Goal: Task Accomplishment & Management: Complete application form

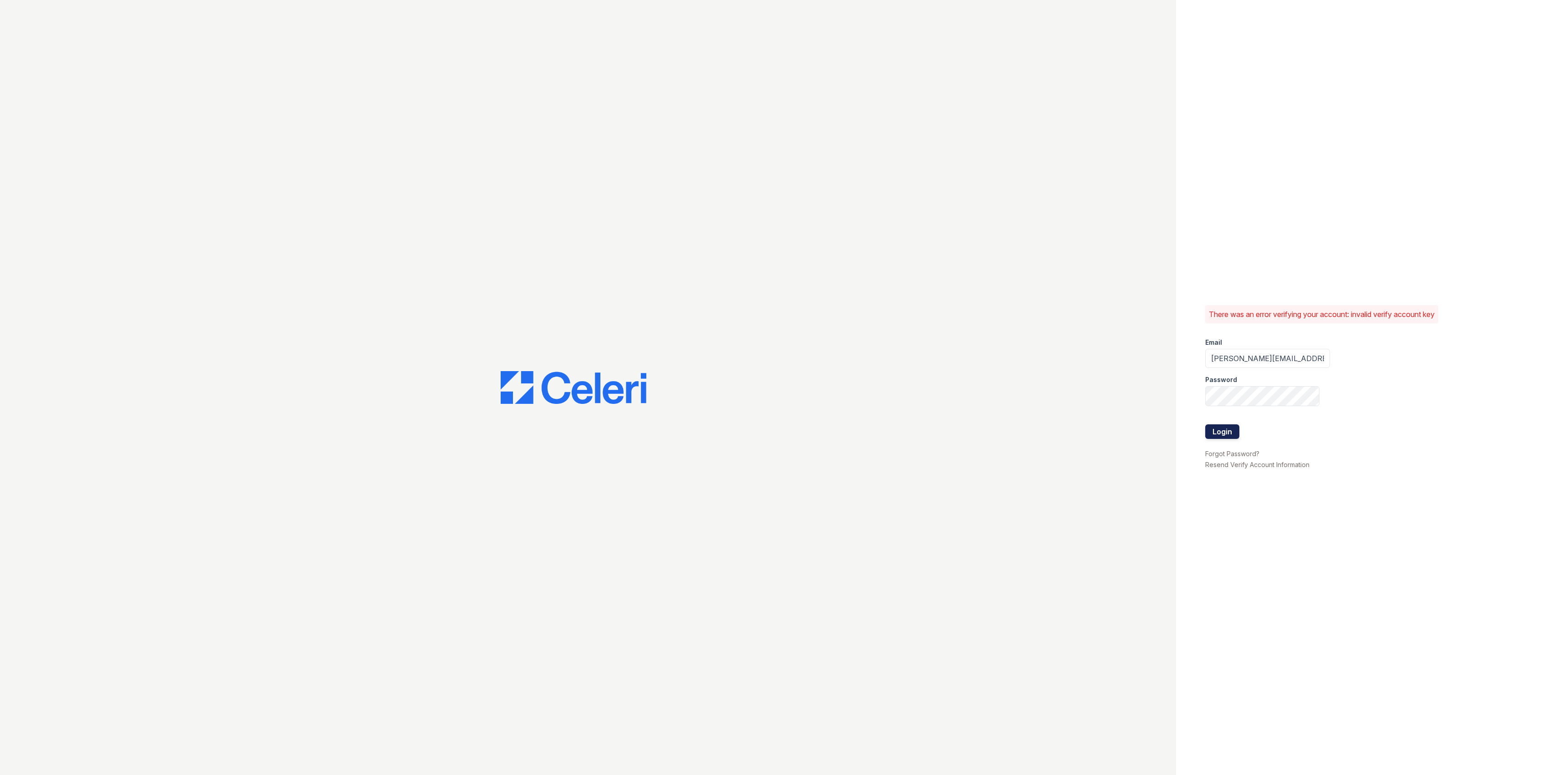
click at [1220, 429] on button "Login" at bounding box center [1222, 432] width 34 height 15
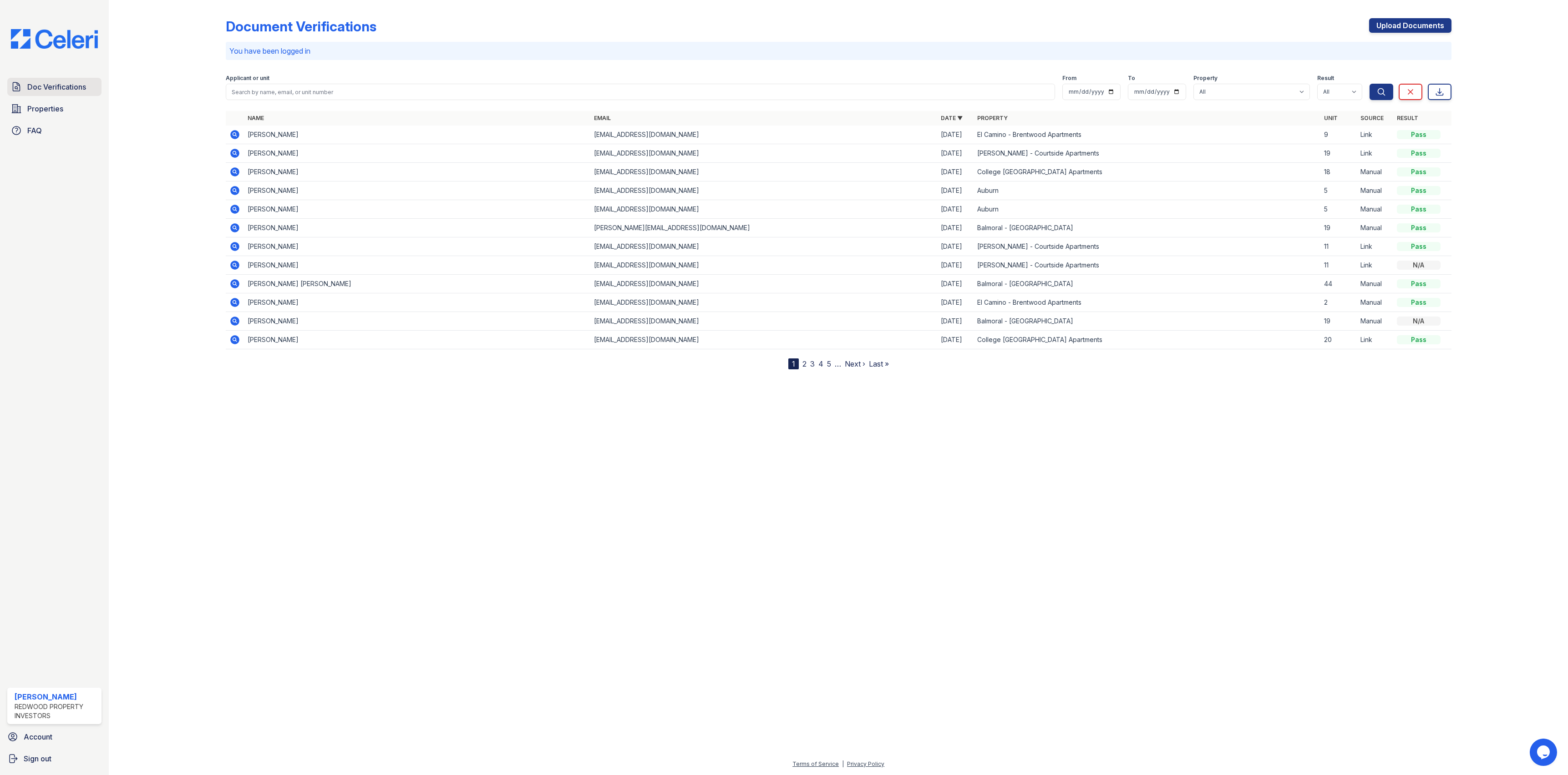
click at [59, 83] on span "Doc Verifications" at bounding box center [57, 87] width 58 height 11
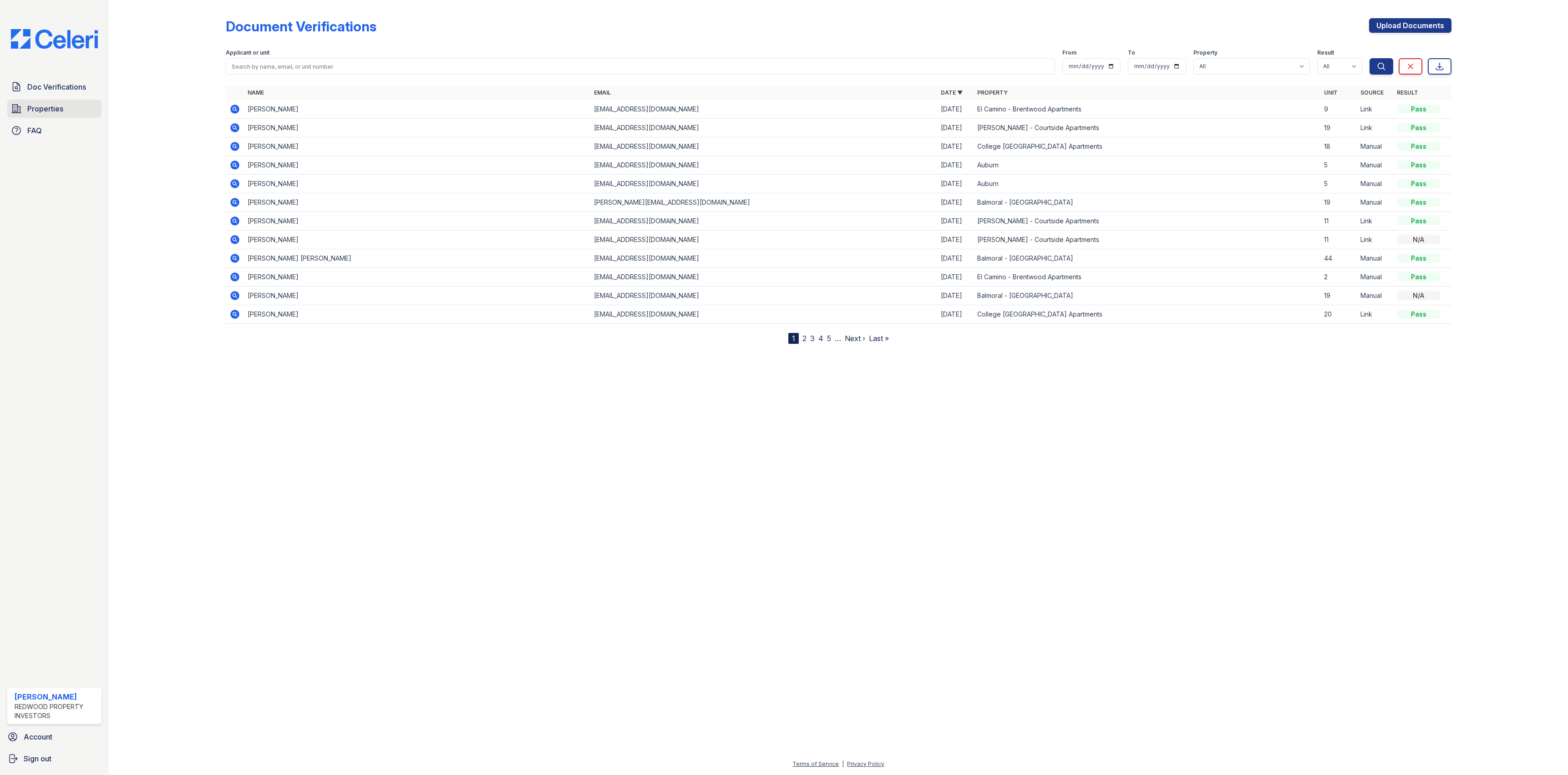
click at [54, 109] on span "Properties" at bounding box center [45, 109] width 36 height 11
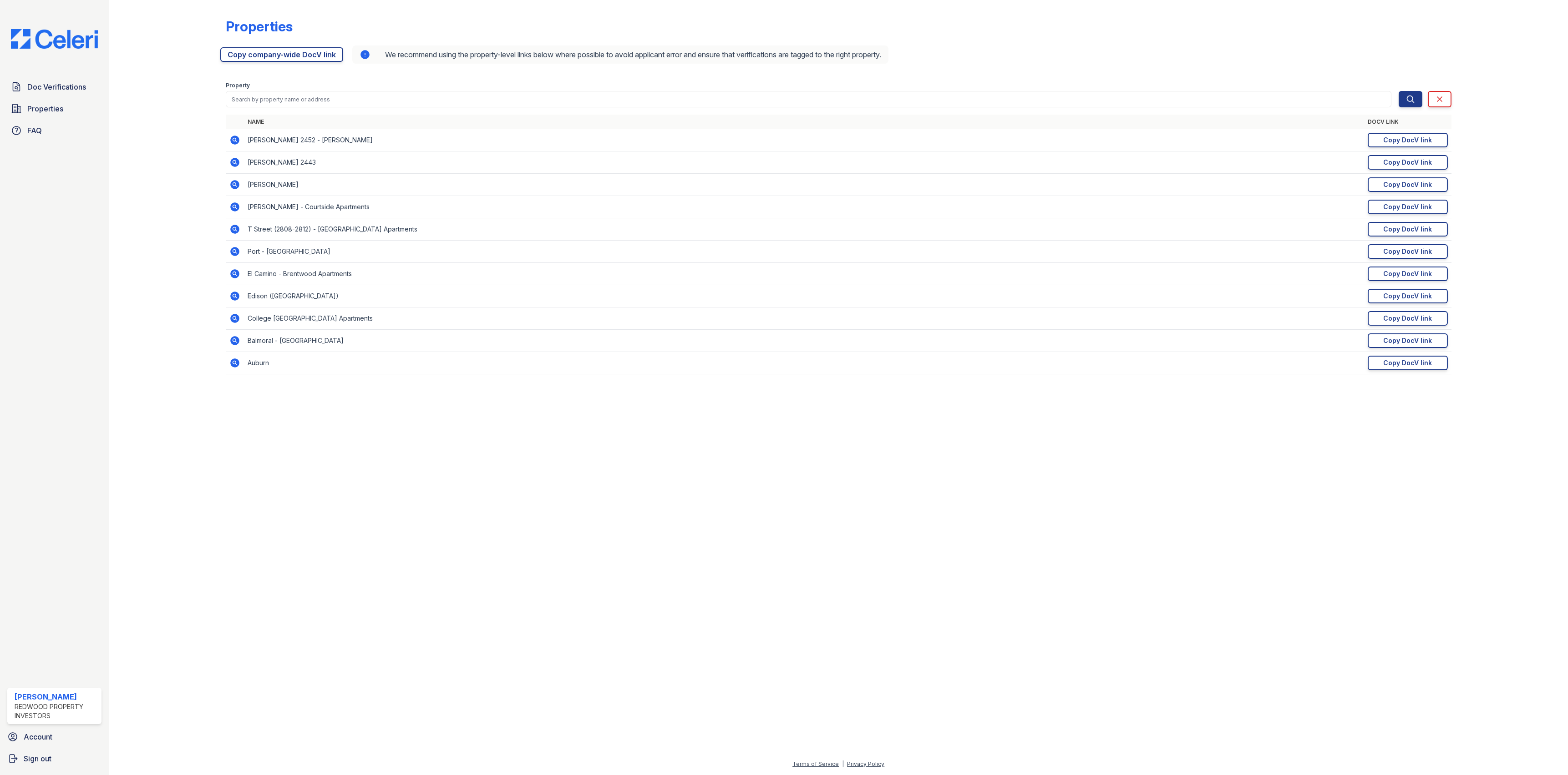
click at [232, 321] on icon at bounding box center [235, 318] width 11 height 11
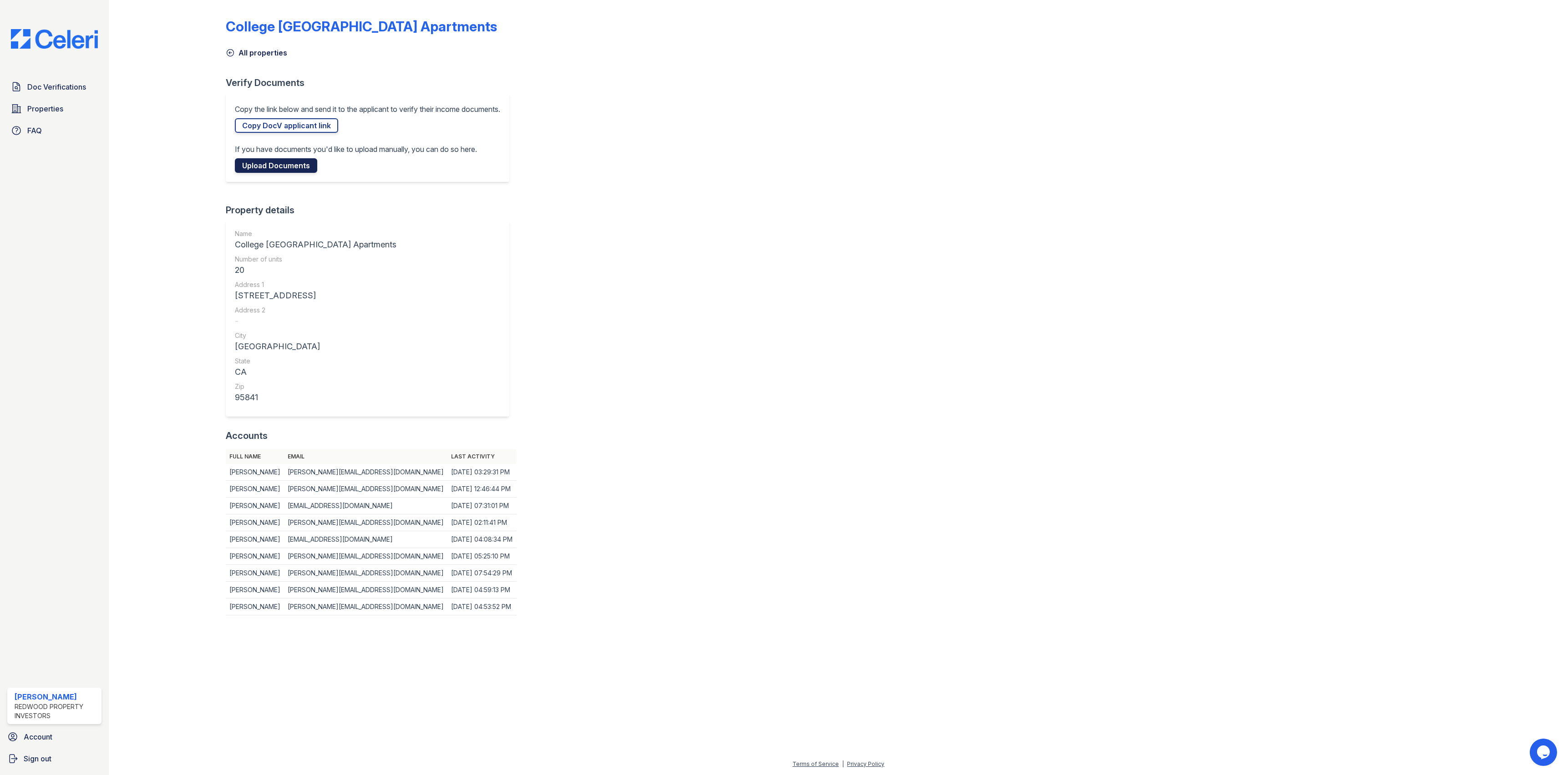
click at [273, 161] on link "Upload Documents" at bounding box center [276, 165] width 82 height 15
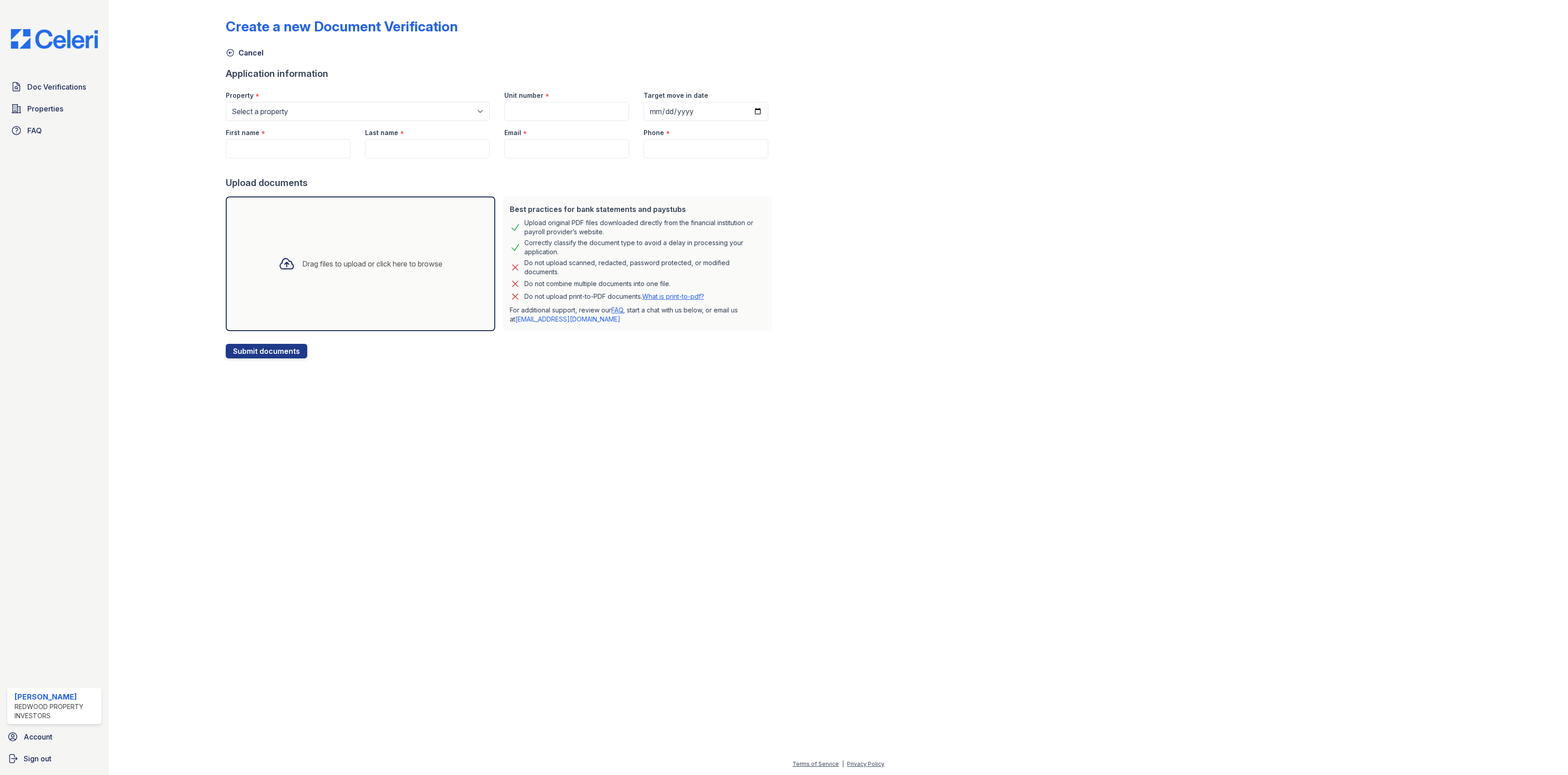
click at [337, 259] on div "Drag files to upload or click here to browse" at bounding box center [360, 263] width 178 height 31
click at [348, 277] on div "Drag files to upload or click here to browse" at bounding box center [360, 263] width 178 height 31
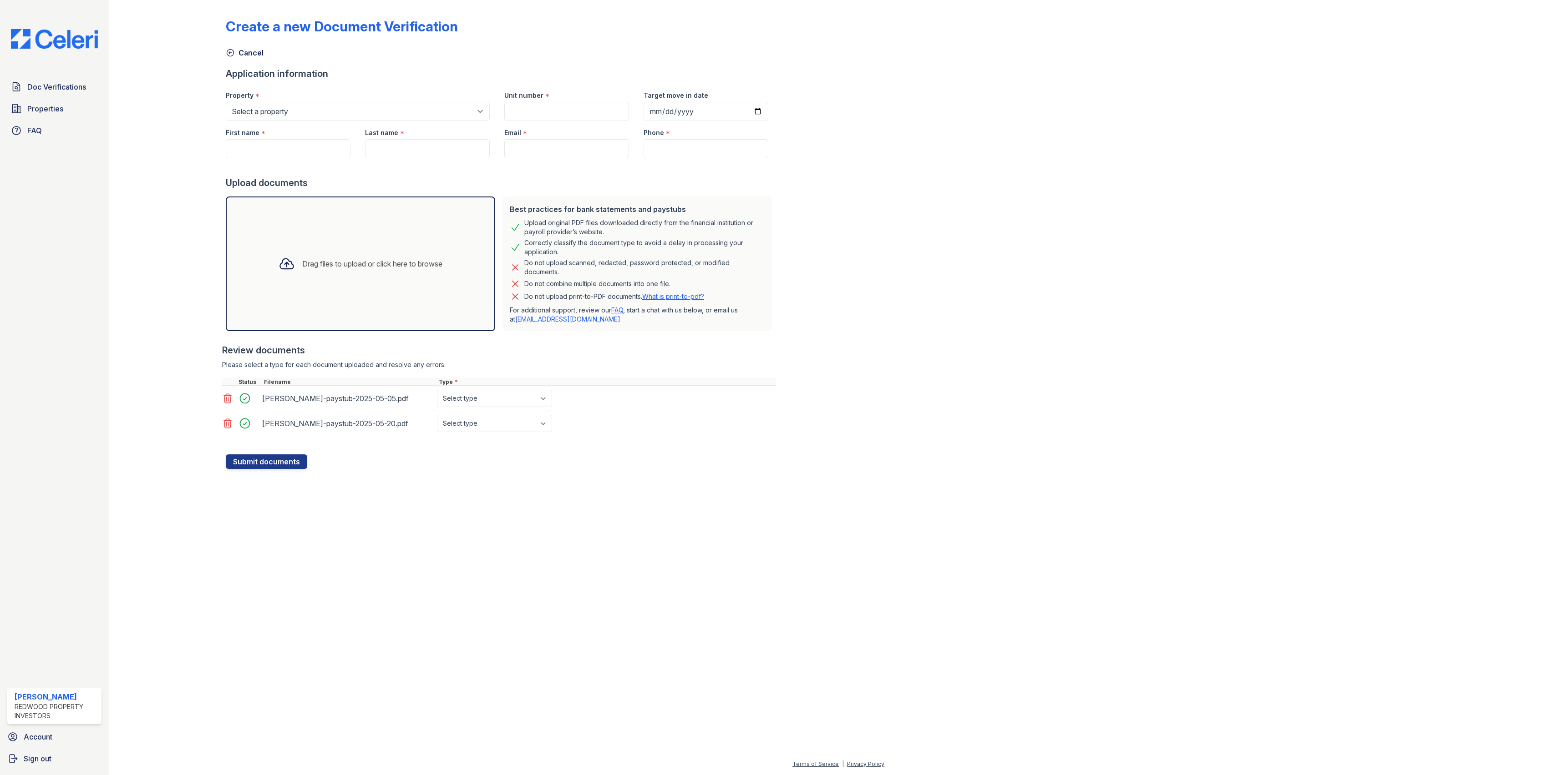
click at [331, 279] on div "Drag files to upload or click here to browse" at bounding box center [360, 263] width 178 height 31
click at [360, 273] on div "Drag files to upload or click here to browse" at bounding box center [360, 263] width 178 height 31
click at [351, 277] on div "Drag files to upload or click here to browse" at bounding box center [360, 263] width 178 height 31
click at [369, 273] on div "Drag files to upload or click here to browse" at bounding box center [360, 263] width 178 height 31
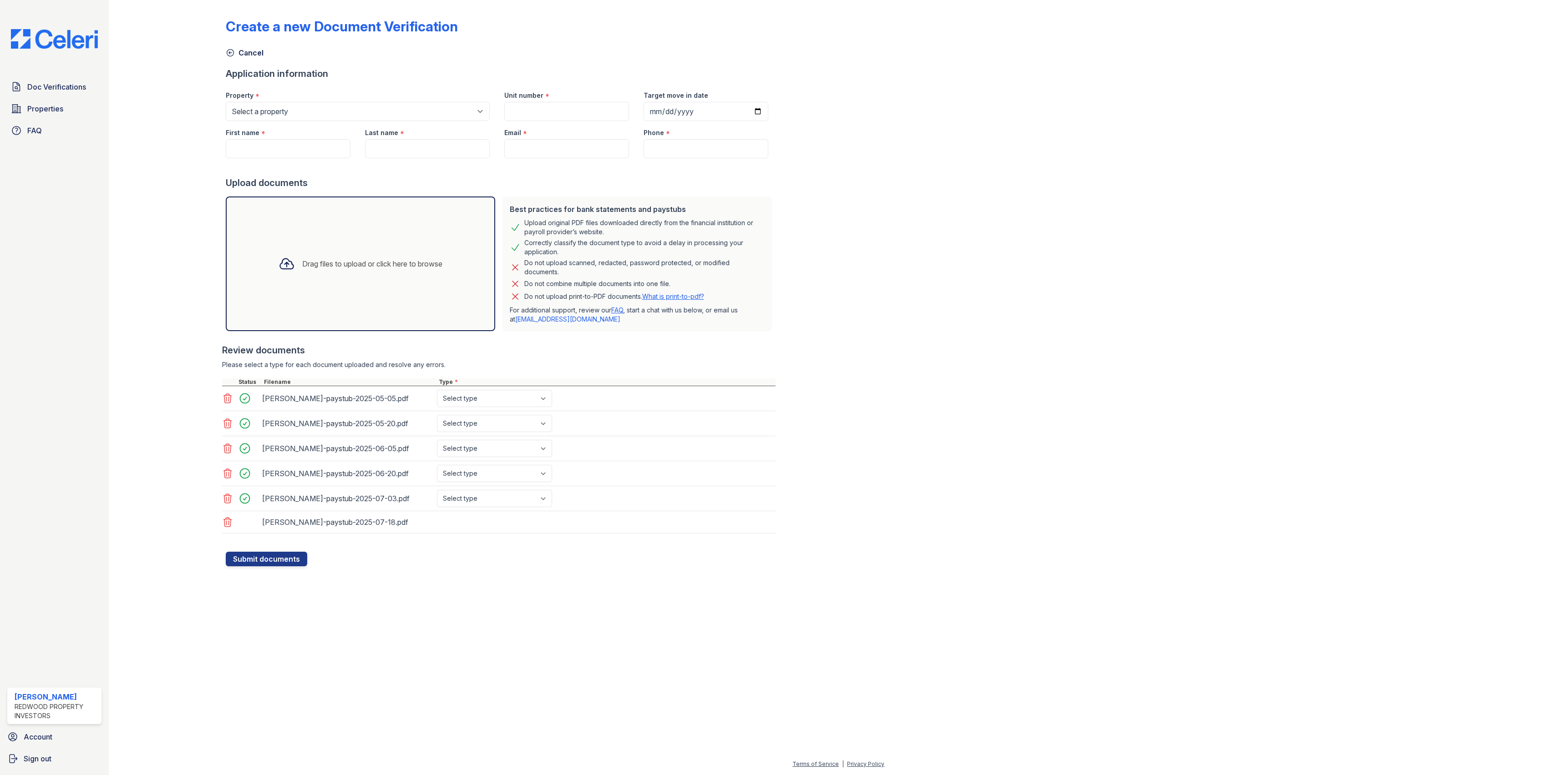
click at [354, 277] on div "Drag files to upload or click here to browse" at bounding box center [360, 263] width 178 height 31
click at [548, 403] on select "Select type Paystub Bank Statement Offer Letter Tax Documents Benefit Award Let…" at bounding box center [494, 398] width 115 height 17
select select "paystub"
click at [437, 391] on select "Select type Paystub Bank Statement Offer Letter Tax Documents Benefit Award Let…" at bounding box center [494, 398] width 115 height 17
click at [544, 428] on select "Select type Paystub Bank Statement Offer Letter Tax Documents Benefit Award Let…" at bounding box center [494, 423] width 115 height 17
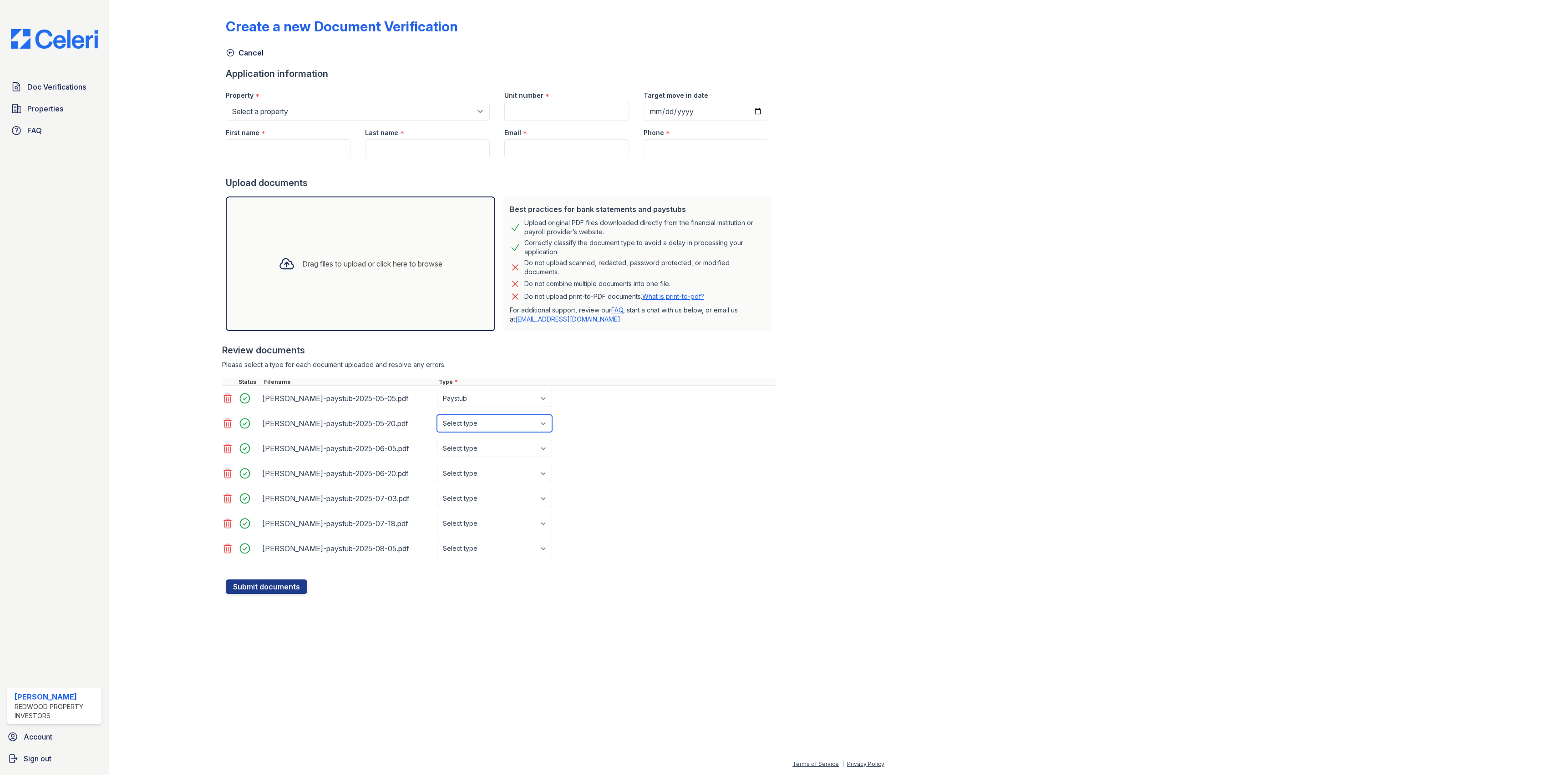
click at [437, 417] on select "Select type Paystub Bank Statement Offer Letter Tax Documents Benefit Award Let…" at bounding box center [494, 423] width 115 height 17
click at [538, 428] on select "Select type Paystub Bank Statement Offer Letter Tax Documents Benefit Award Let…" at bounding box center [494, 423] width 115 height 17
select select "paystub"
click at [437, 417] on select "Select type Paystub Bank Statement Offer Letter Tax Documents Benefit Award Let…" at bounding box center [494, 423] width 115 height 17
click at [544, 453] on select "Select type Paystub Bank Statement Offer Letter Tax Documents Benefit Award Let…" at bounding box center [494, 448] width 115 height 17
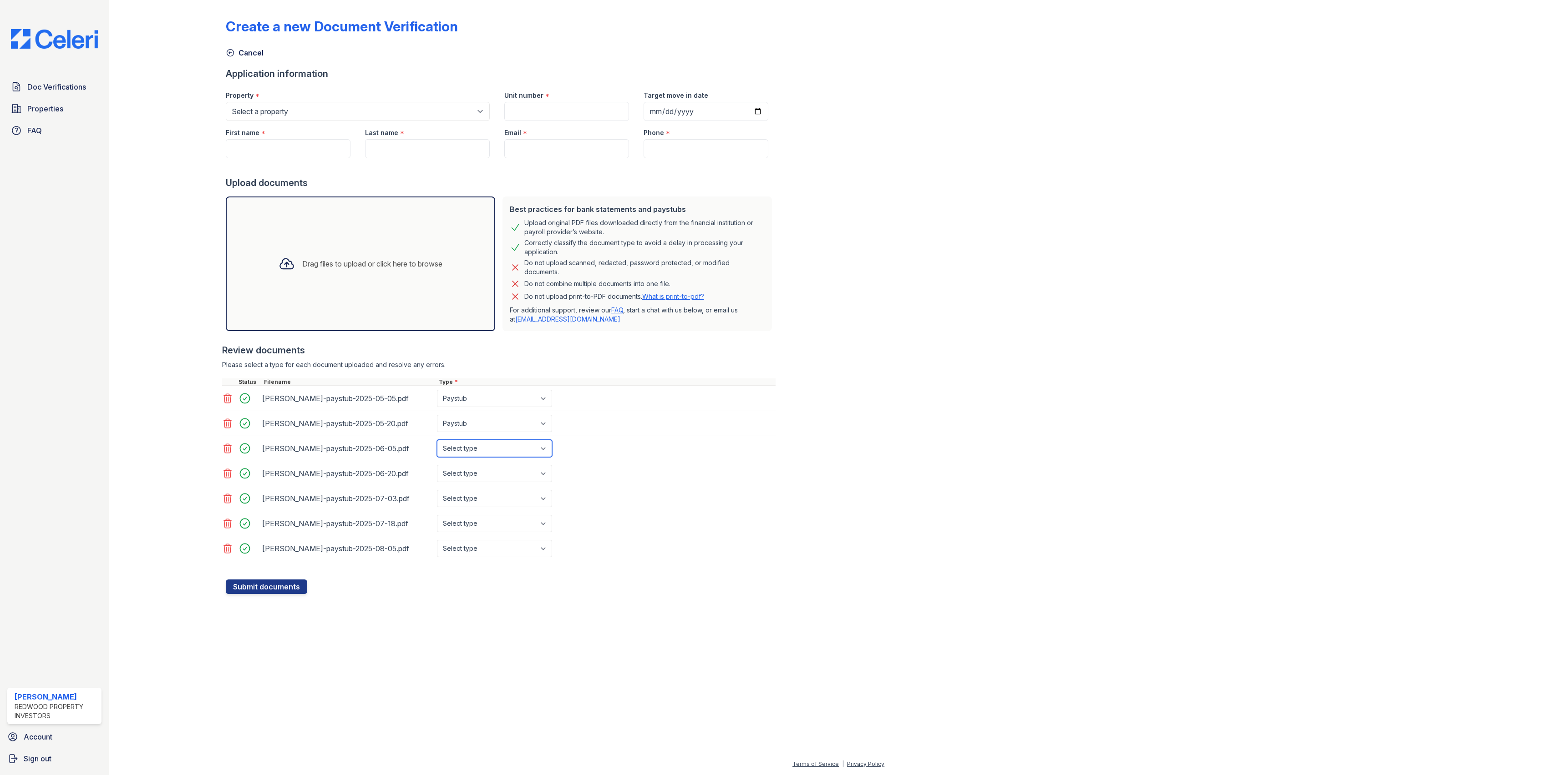
select select "paystub"
click at [437, 443] on select "Select type Paystub Bank Statement Offer Letter Tax Documents Benefit Award Let…" at bounding box center [494, 448] width 115 height 17
click at [542, 481] on select "Select type Paystub Bank Statement Offer Letter Tax Documents Benefit Award Let…" at bounding box center [494, 473] width 115 height 17
select select "paystub"
click at [437, 470] on select "Select type Paystub Bank Statement Offer Letter Tax Documents Benefit Award Let…" at bounding box center [494, 473] width 115 height 17
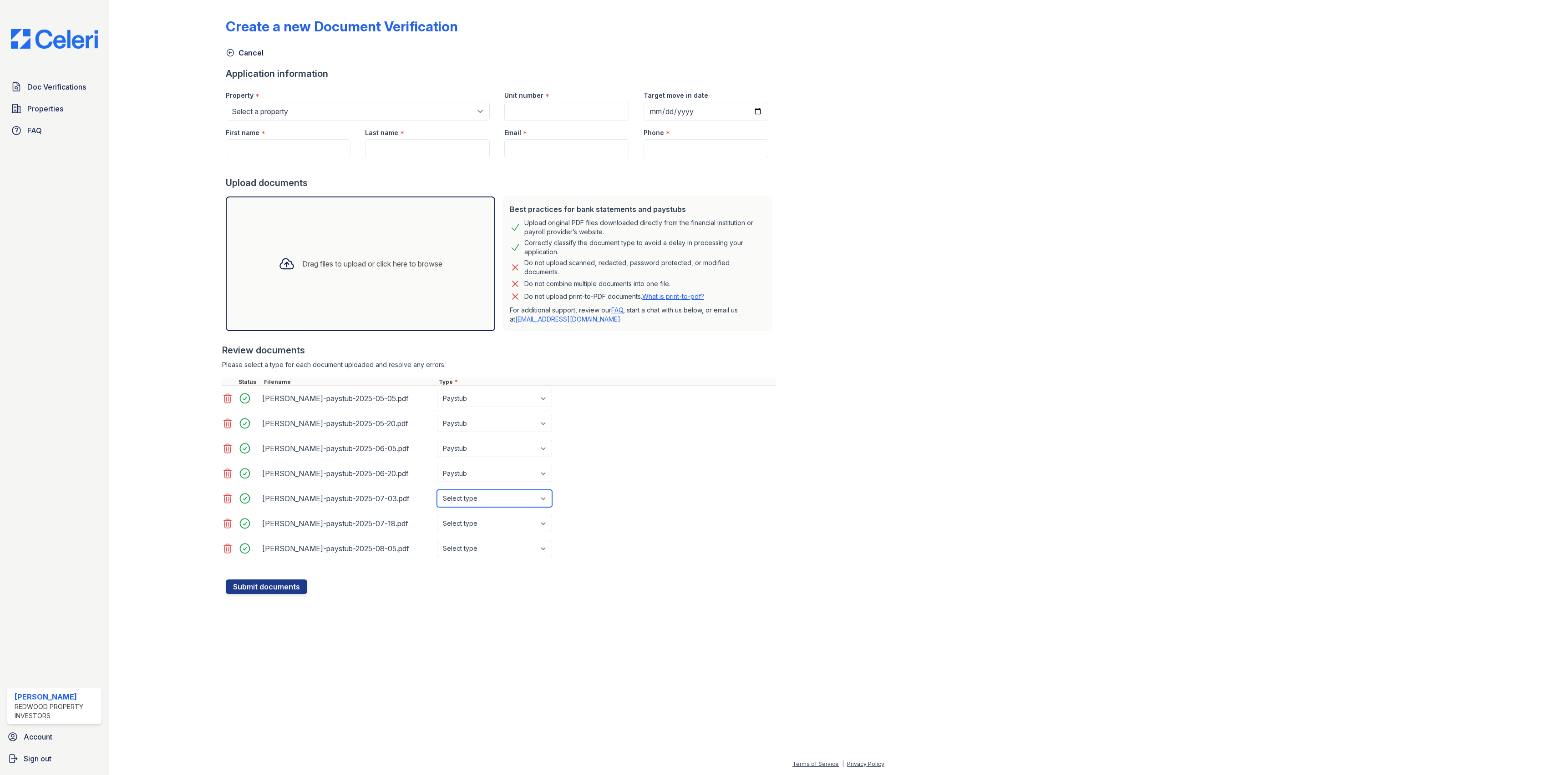
click at [542, 504] on select "Select type Paystub Bank Statement Offer Letter Tax Documents Benefit Award Let…" at bounding box center [494, 498] width 115 height 17
select select "paystub"
click at [437, 496] on select "Select type Paystub Bank Statement Offer Letter Tax Documents Benefit Award Let…" at bounding box center [494, 498] width 115 height 17
click at [547, 528] on select "Select type Paystub Bank Statement Offer Letter Tax Documents Benefit Award Let…" at bounding box center [494, 523] width 115 height 17
select select "paystub"
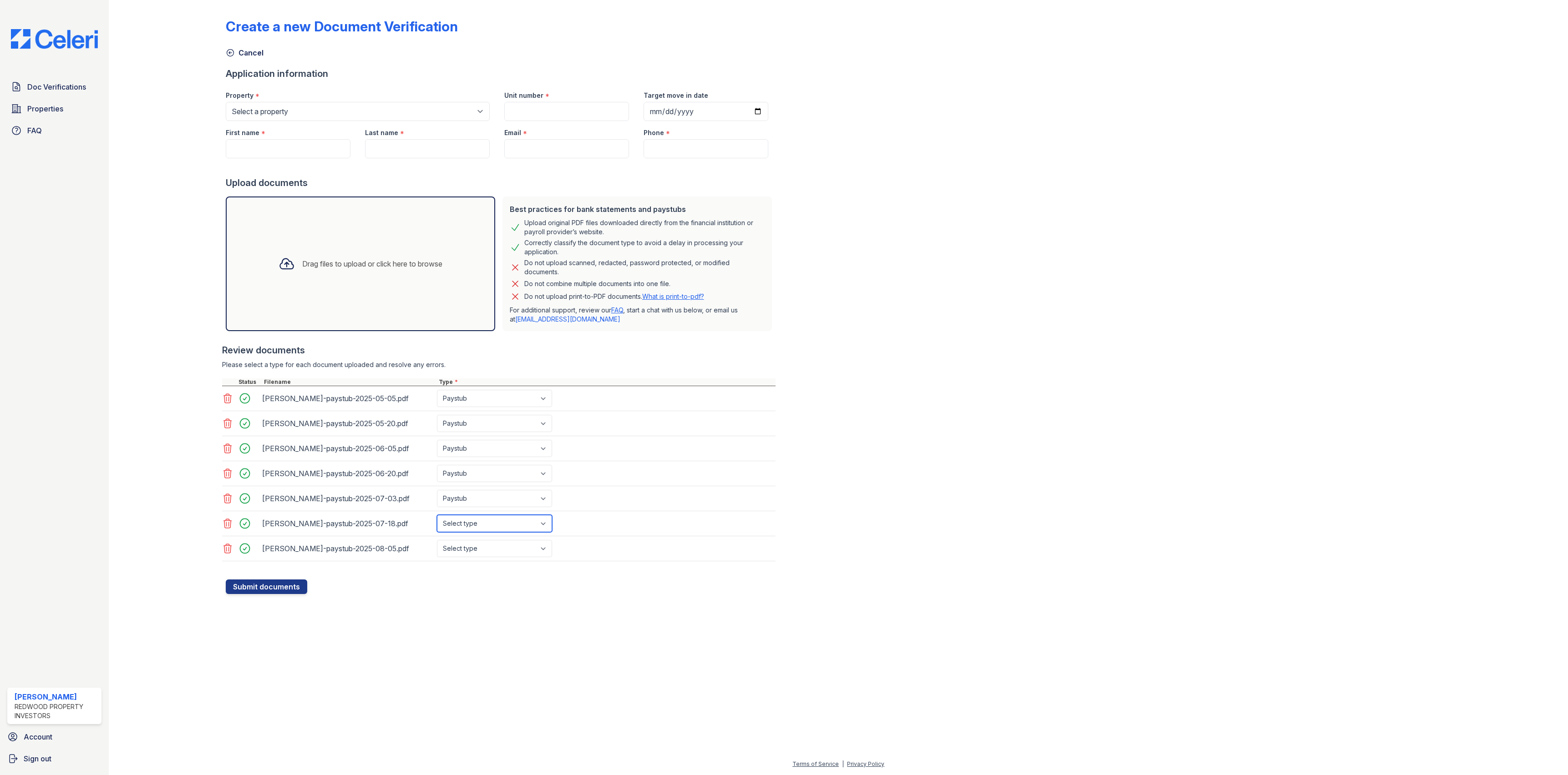
click at [437, 522] on select "Select type Paystub Bank Statement Offer Letter Tax Documents Benefit Award Let…" at bounding box center [494, 523] width 115 height 17
click at [551, 557] on select "Select type Paystub Bank Statement Offer Letter Tax Documents Benefit Award Let…" at bounding box center [494, 549] width 115 height 17
select select "paystub"
click at [437, 547] on select "Select type Paystub Bank Statement Offer Letter Tax Documents Benefit Award Let…" at bounding box center [494, 549] width 115 height 17
click at [303, 111] on select "Select a property Auburn Balmoral - Sunset Crossings College Oak - Oakridge Apa…" at bounding box center [358, 111] width 264 height 19
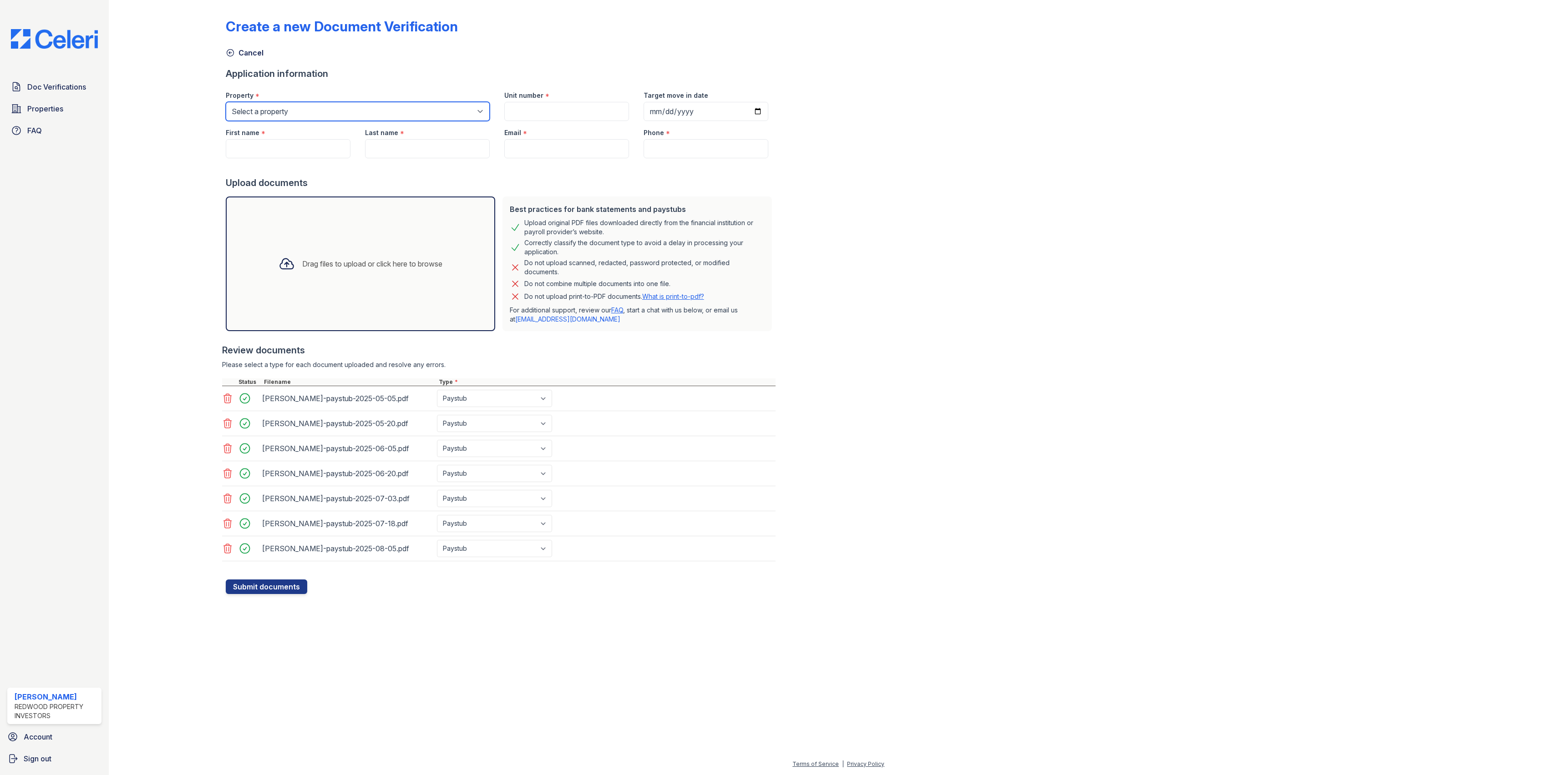
select select "4447"
click at [226, 102] on select "Select a property Auburn Balmoral - Sunset Crossings College Oak - Oakridge Apa…" at bounding box center [358, 111] width 264 height 19
click at [531, 106] on input "Unit number" at bounding box center [567, 111] width 125 height 19
type input "4"
click at [746, 111] on input "Target move in date" at bounding box center [705, 111] width 125 height 19
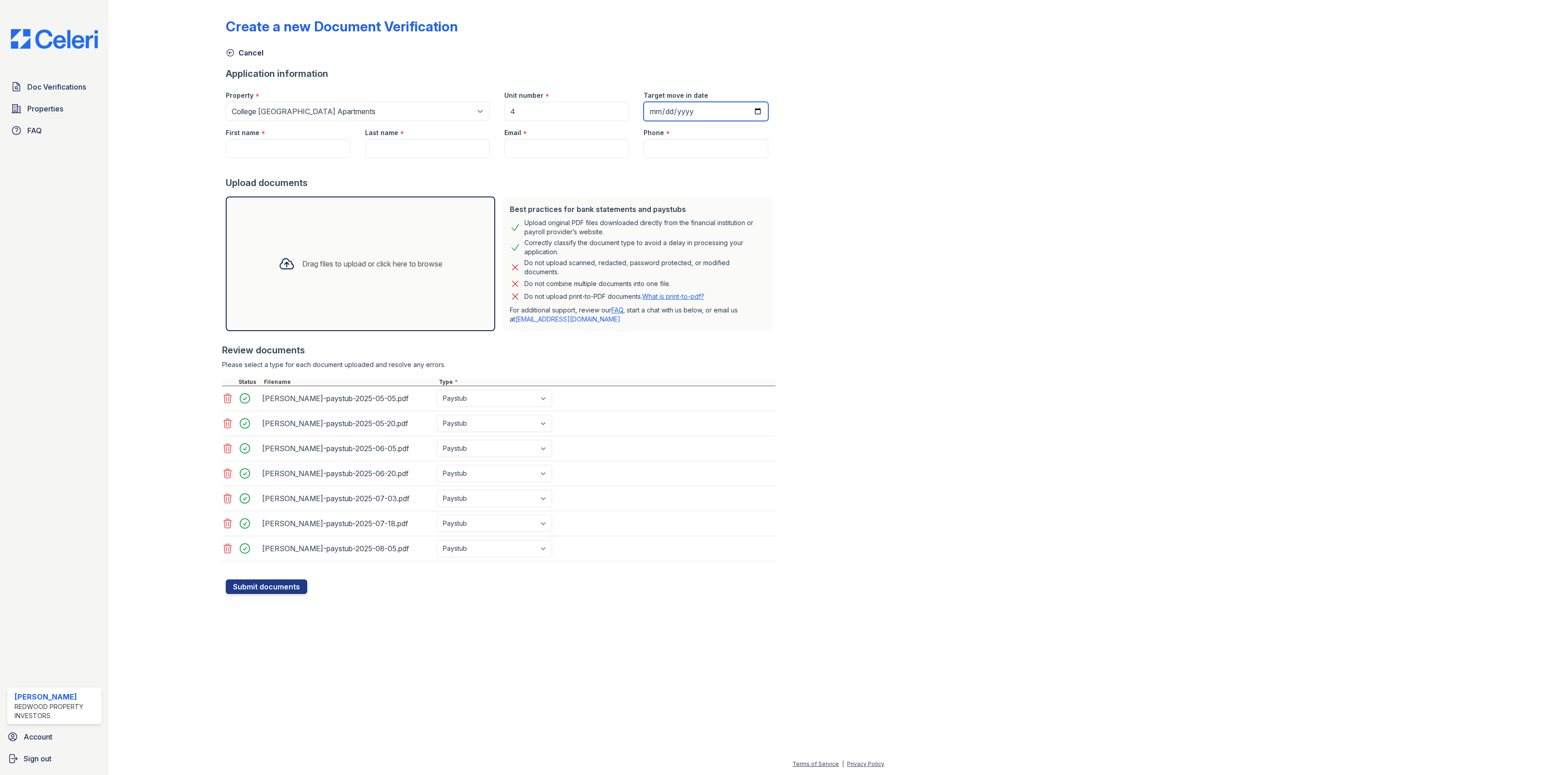
type input "2025-09-27"
click at [268, 145] on input "First name" at bounding box center [288, 148] width 125 height 19
type input "Jacob"
click at [405, 144] on input "Last name" at bounding box center [427, 148] width 125 height 19
type input "Lubenko"
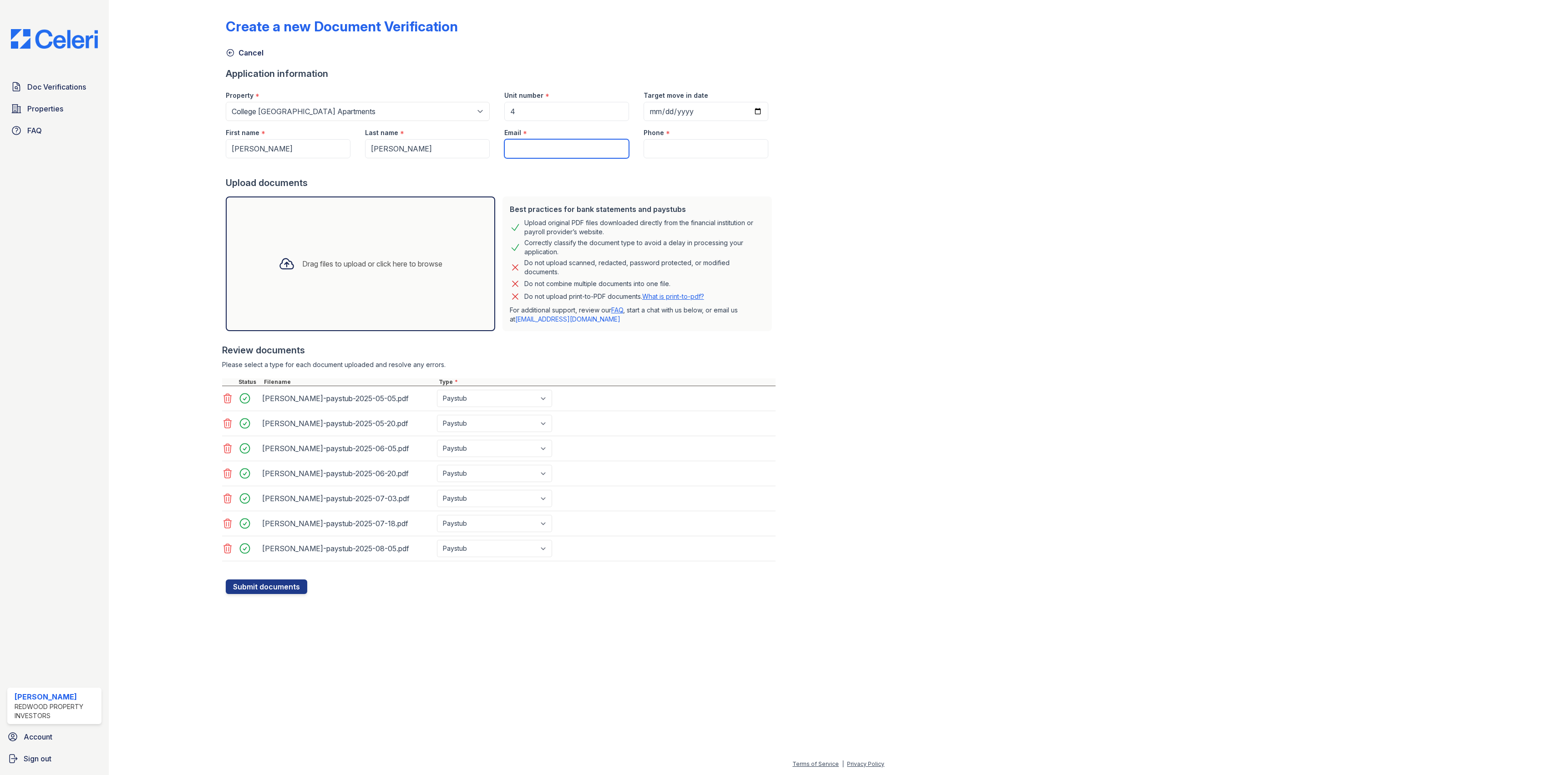
click at [539, 150] on input "Email" at bounding box center [567, 148] width 125 height 19
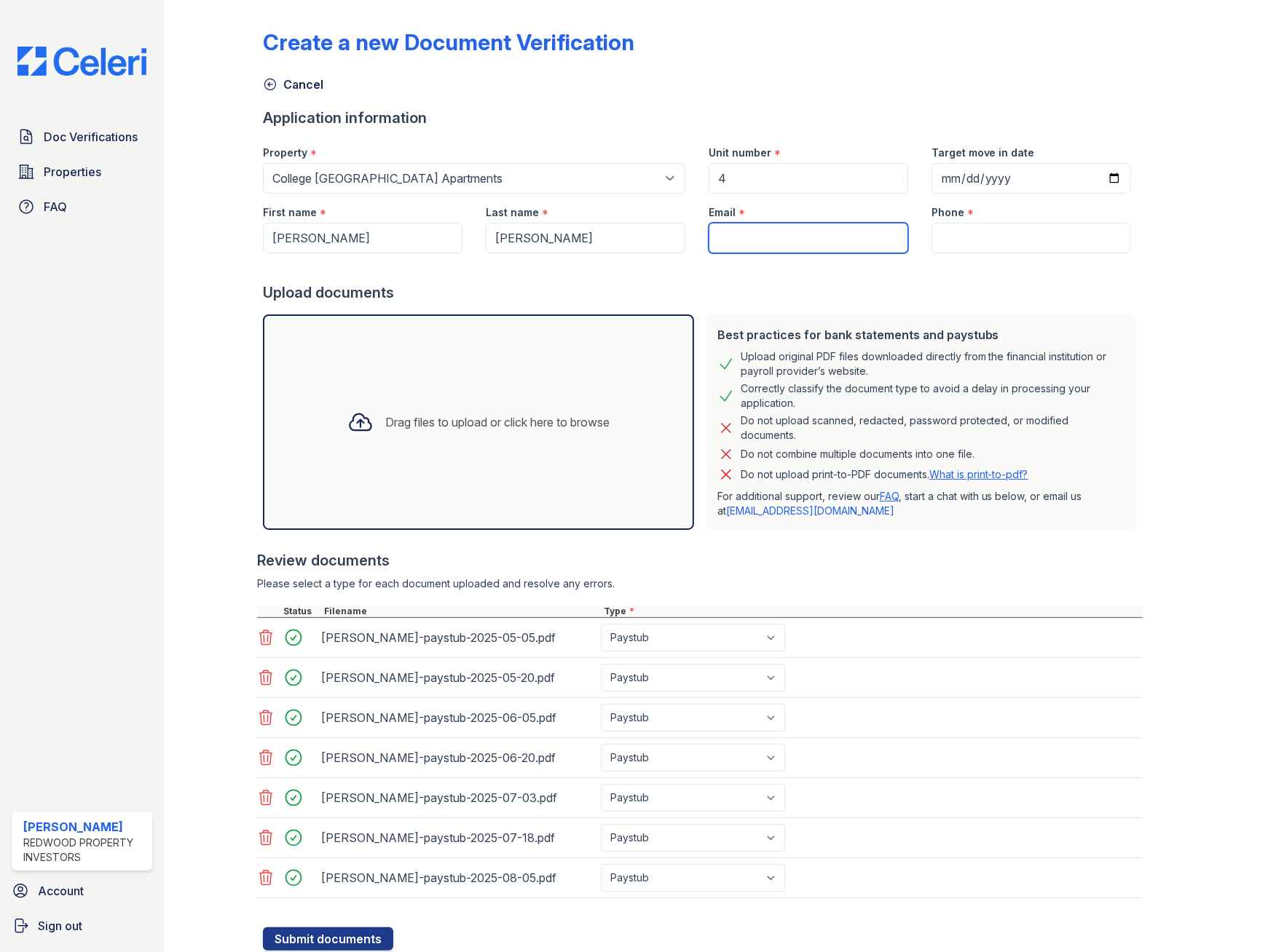
click at [756, 226] on input "Email" at bounding box center [808, 238] width 200 height 30
paste input "j4musicman@gmail.com"
type input "j4musicman@gmail.com"
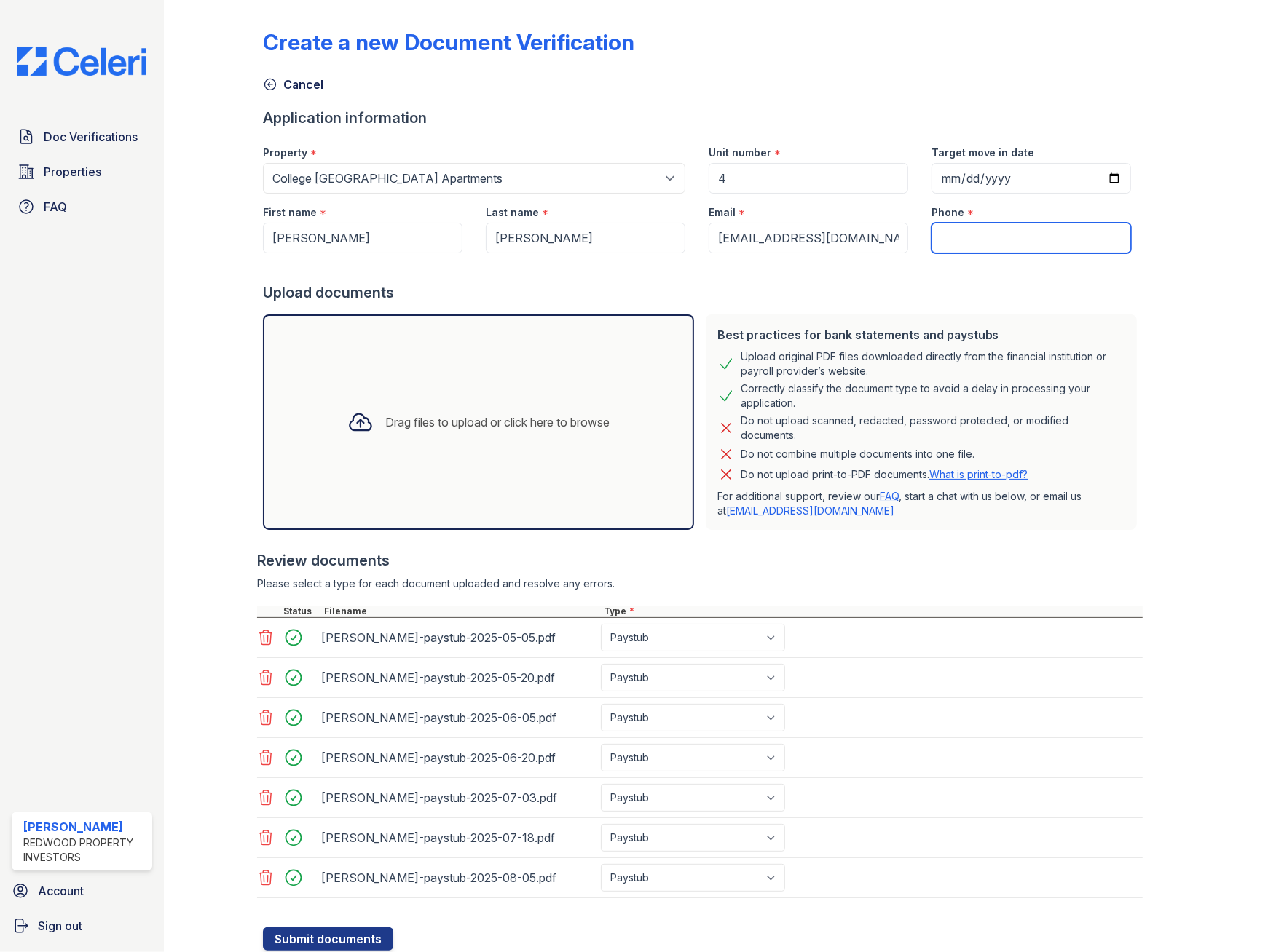
click at [963, 228] on input "Phone" at bounding box center [1030, 238] width 200 height 30
paste input "(530) 317-7483"
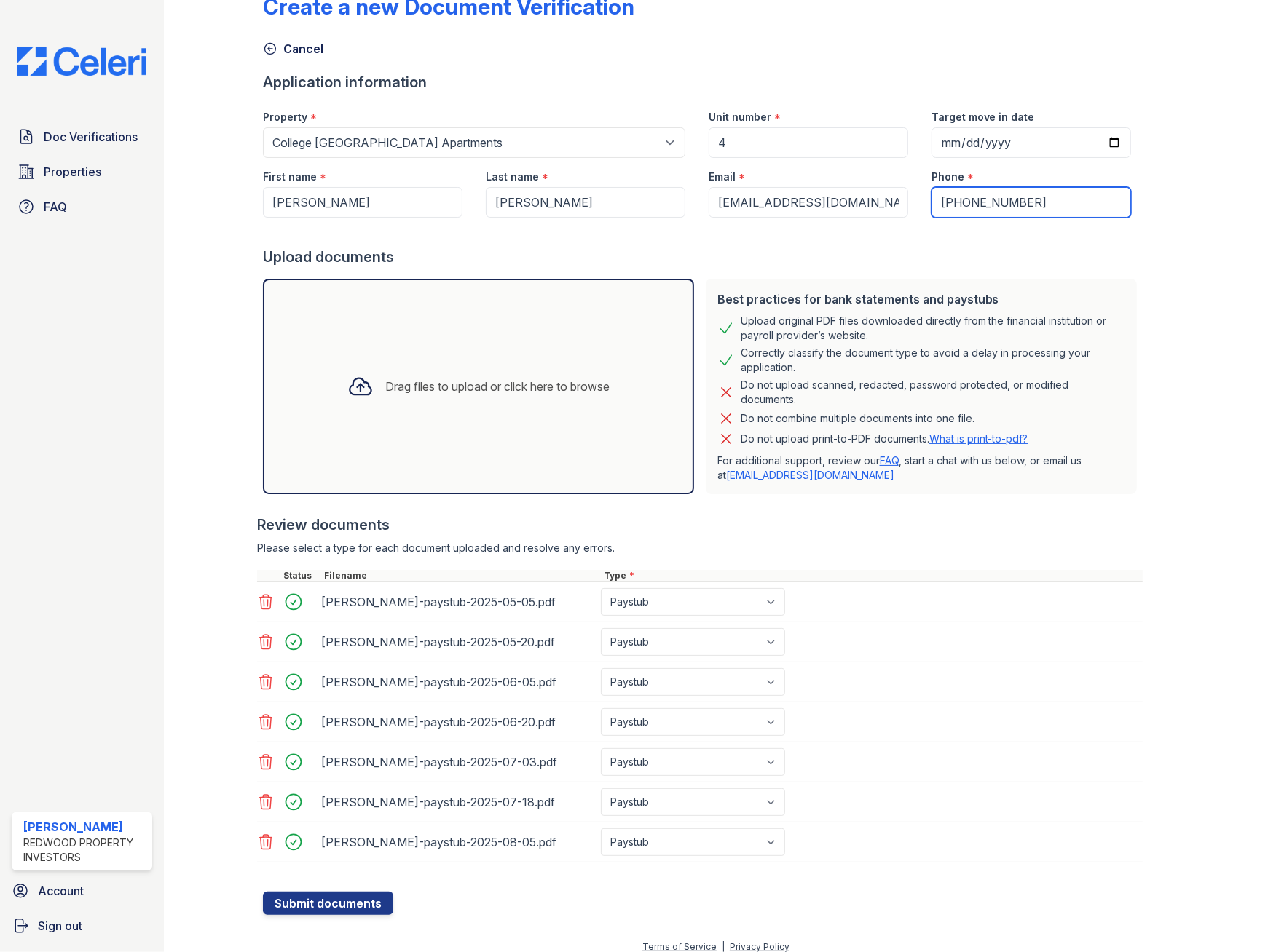
scroll to position [55, 0]
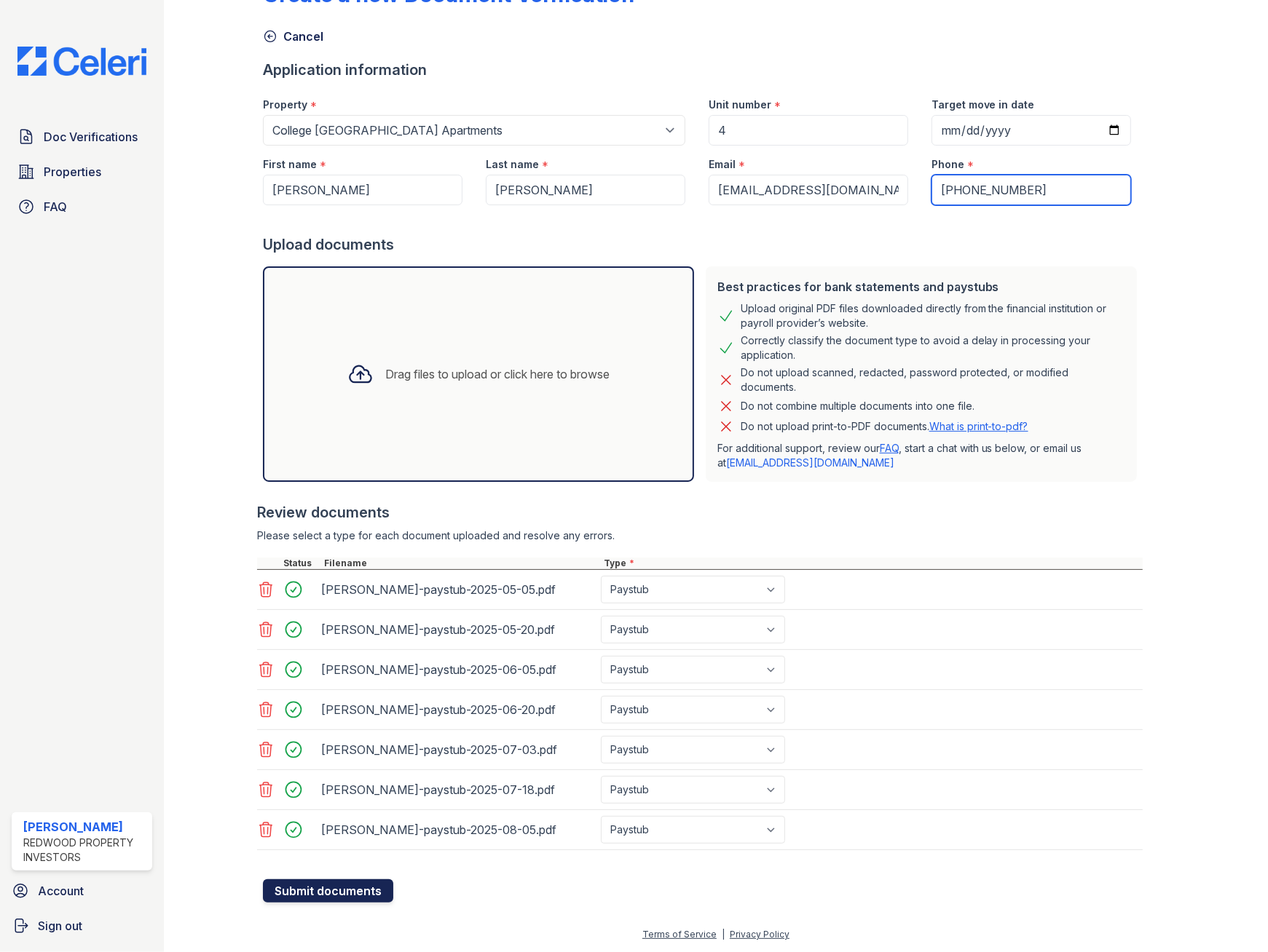
type input "(530) 317-7483"
click at [324, 887] on button "Submit documents" at bounding box center [328, 891] width 131 height 23
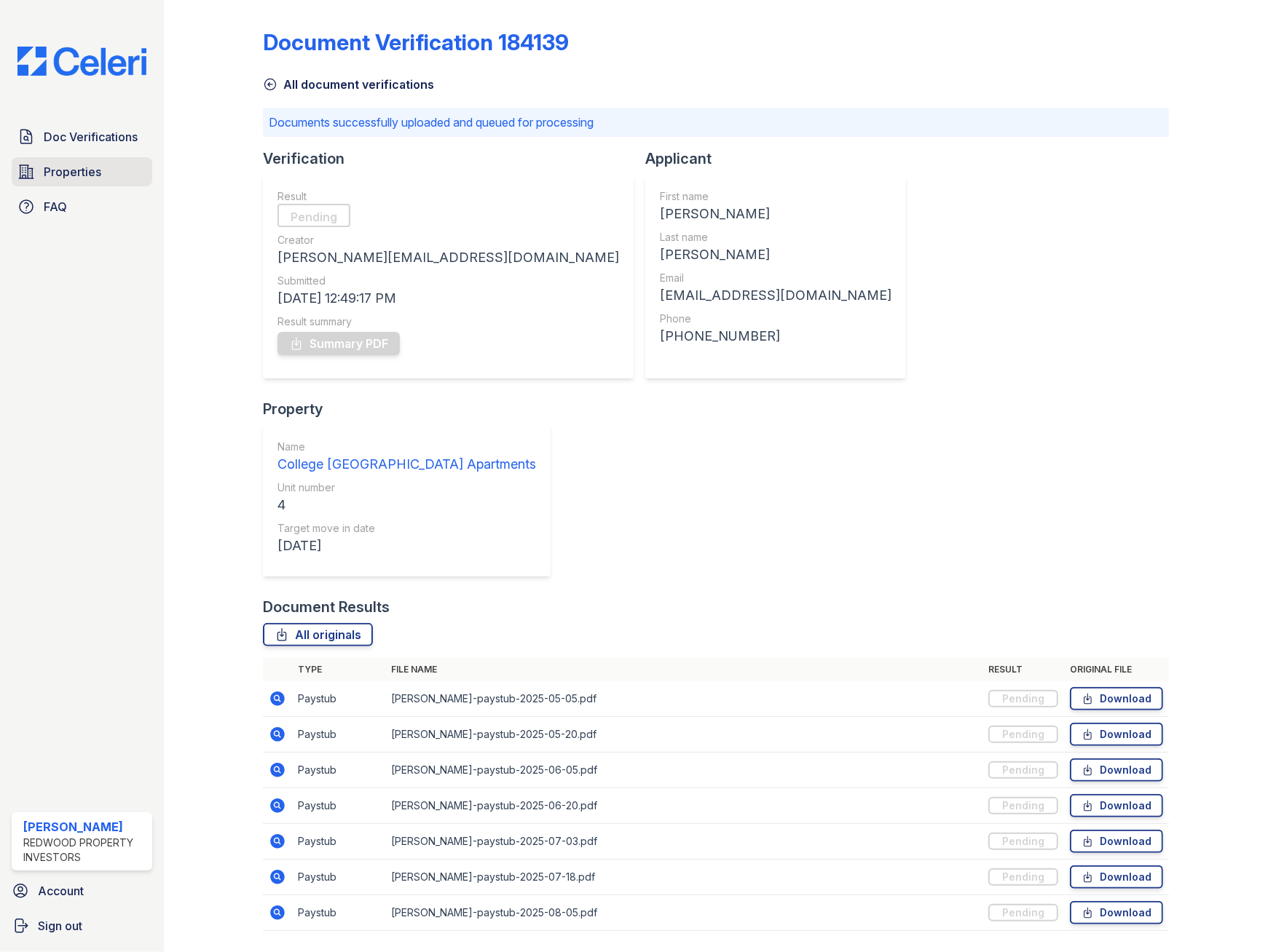
click at [68, 171] on span "Properties" at bounding box center [72, 171] width 57 height 18
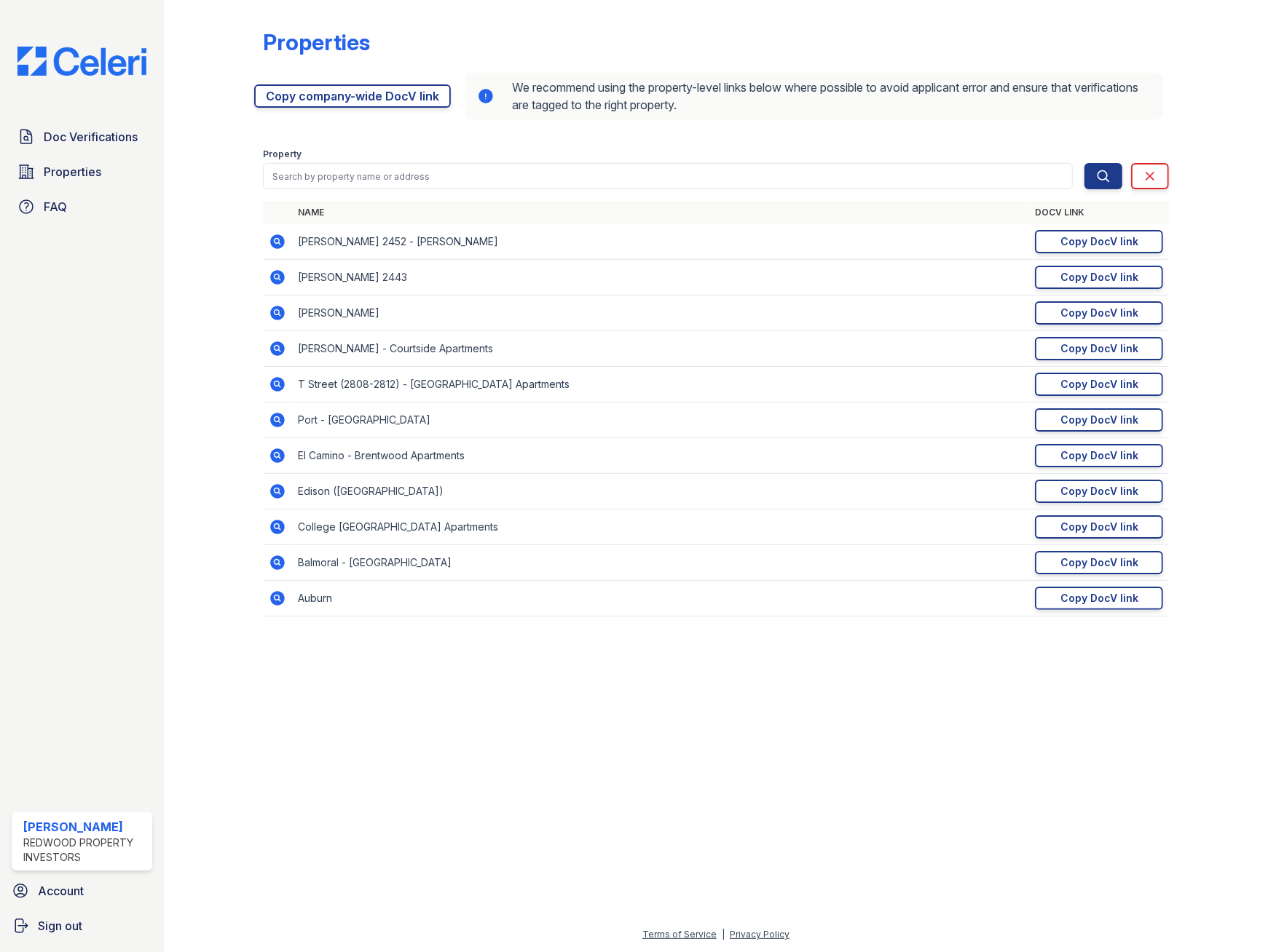
click at [278, 528] on icon at bounding box center [277, 526] width 4 height 4
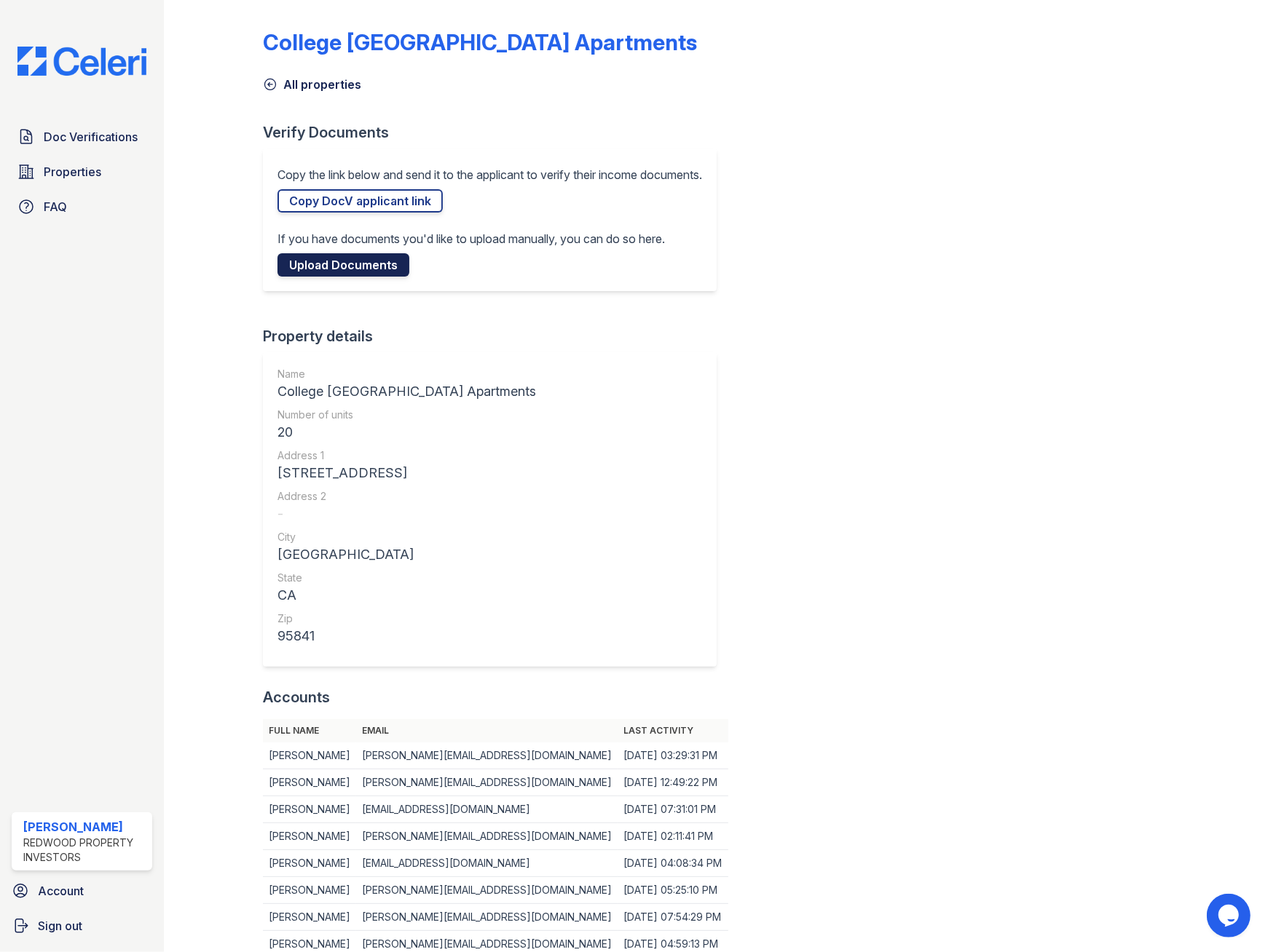
click at [351, 265] on link "Upload Documents" at bounding box center [343, 265] width 131 height 23
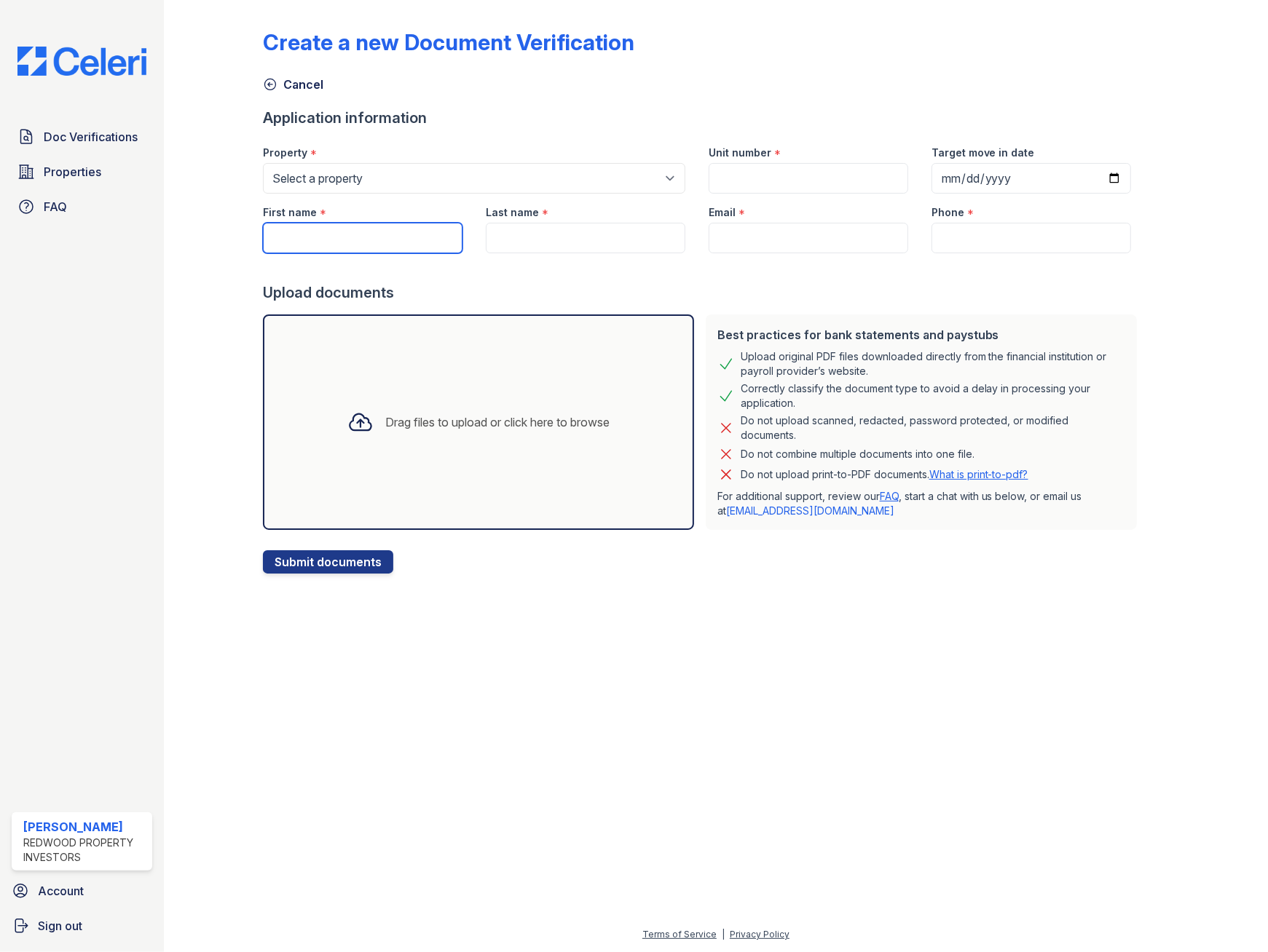
click at [371, 239] on input "First name" at bounding box center [362, 238] width 200 height 30
type input "Angelina"
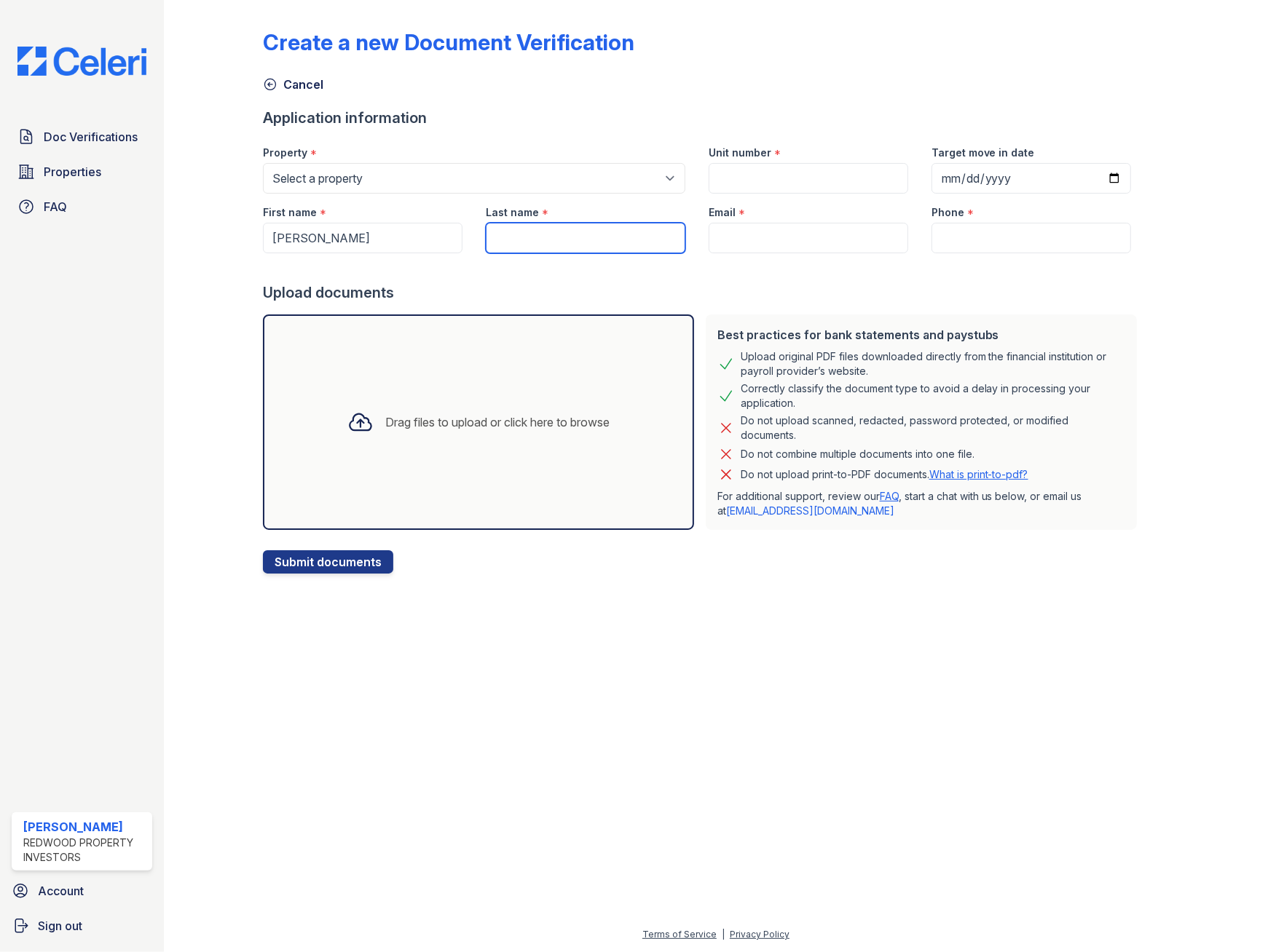
click at [556, 242] on input "Last name" at bounding box center [585, 238] width 200 height 30
type input "Lundine"
click at [791, 168] on input "Unit number" at bounding box center [808, 177] width 200 height 30
type input "4"
click at [1093, 172] on input "Target move in date" at bounding box center [1030, 177] width 200 height 30
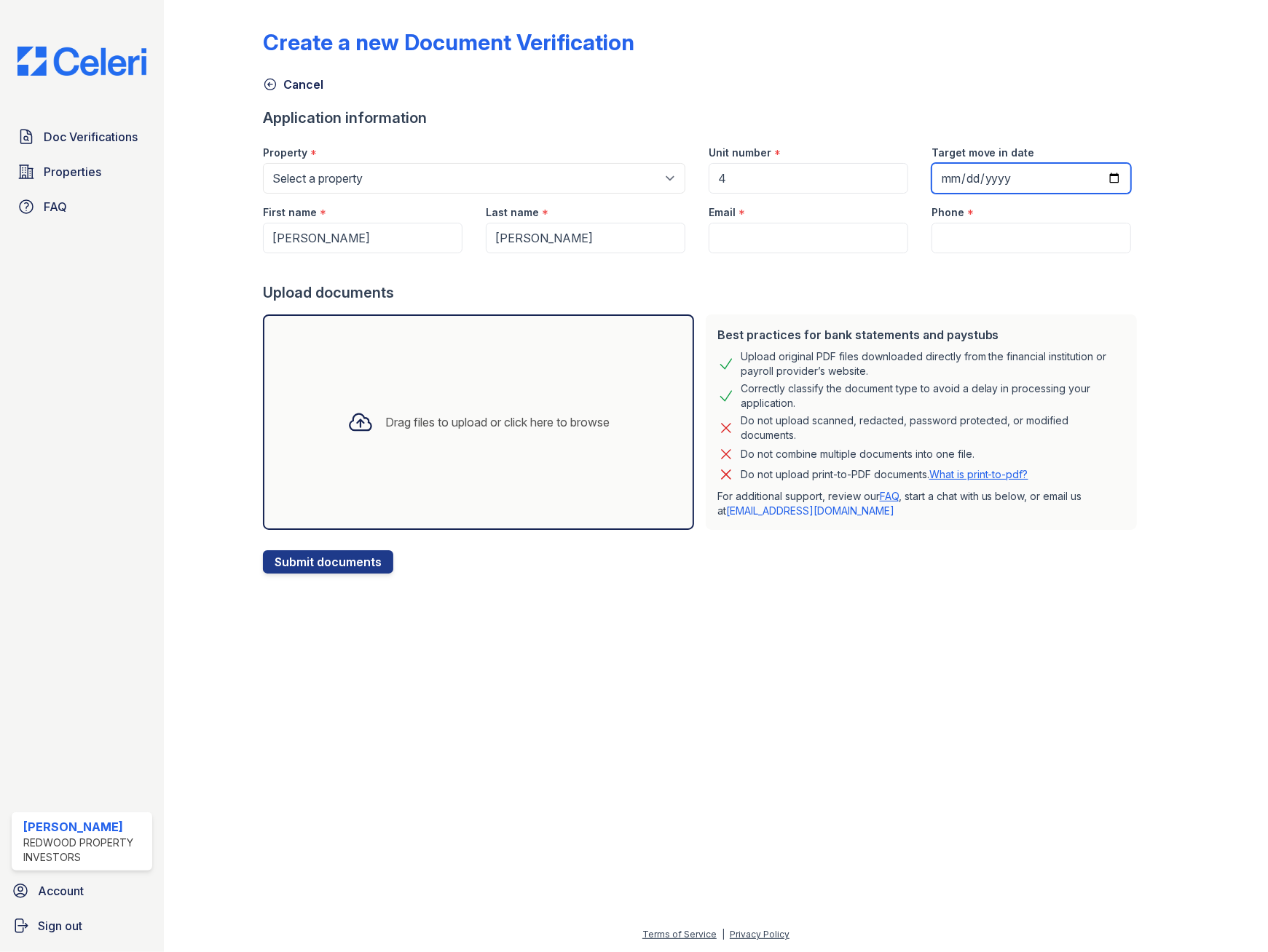
type input "2025-09-27"
click at [1029, 236] on input "Phone" at bounding box center [1030, 238] width 200 height 30
paste input "(530) 686-7447"
type input "(530) 686-7447"
click at [768, 233] on input "Email" at bounding box center [808, 238] width 200 height 30
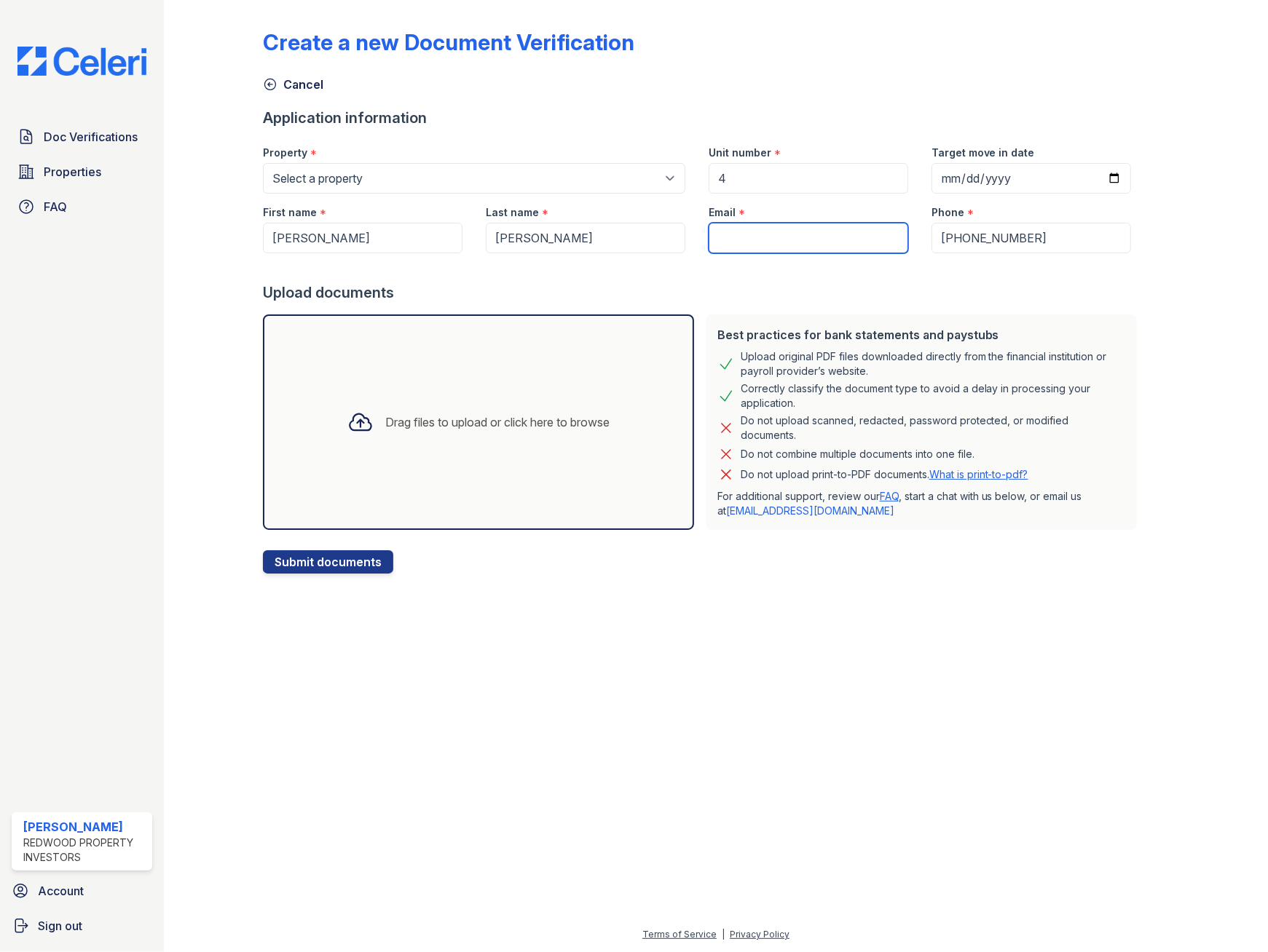
paste input "[EMAIL_ADDRESS][DOMAIN_NAME]"
type input "[EMAIL_ADDRESS][DOMAIN_NAME]"
click at [314, 558] on button "Submit documents" at bounding box center [328, 562] width 131 height 23
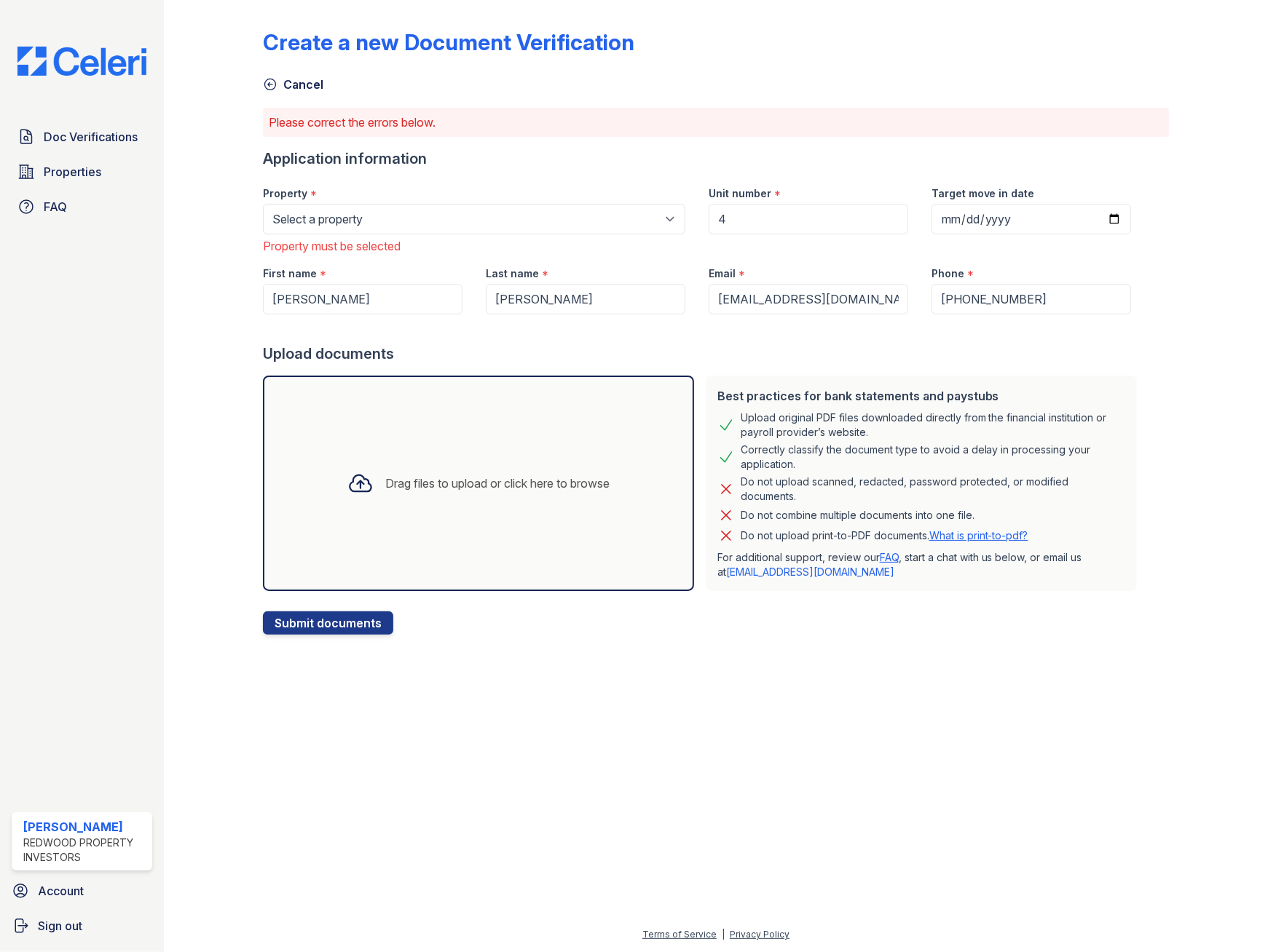
click at [368, 422] on div "Drag files to upload or click here to browse" at bounding box center [478, 483] width 431 height 215
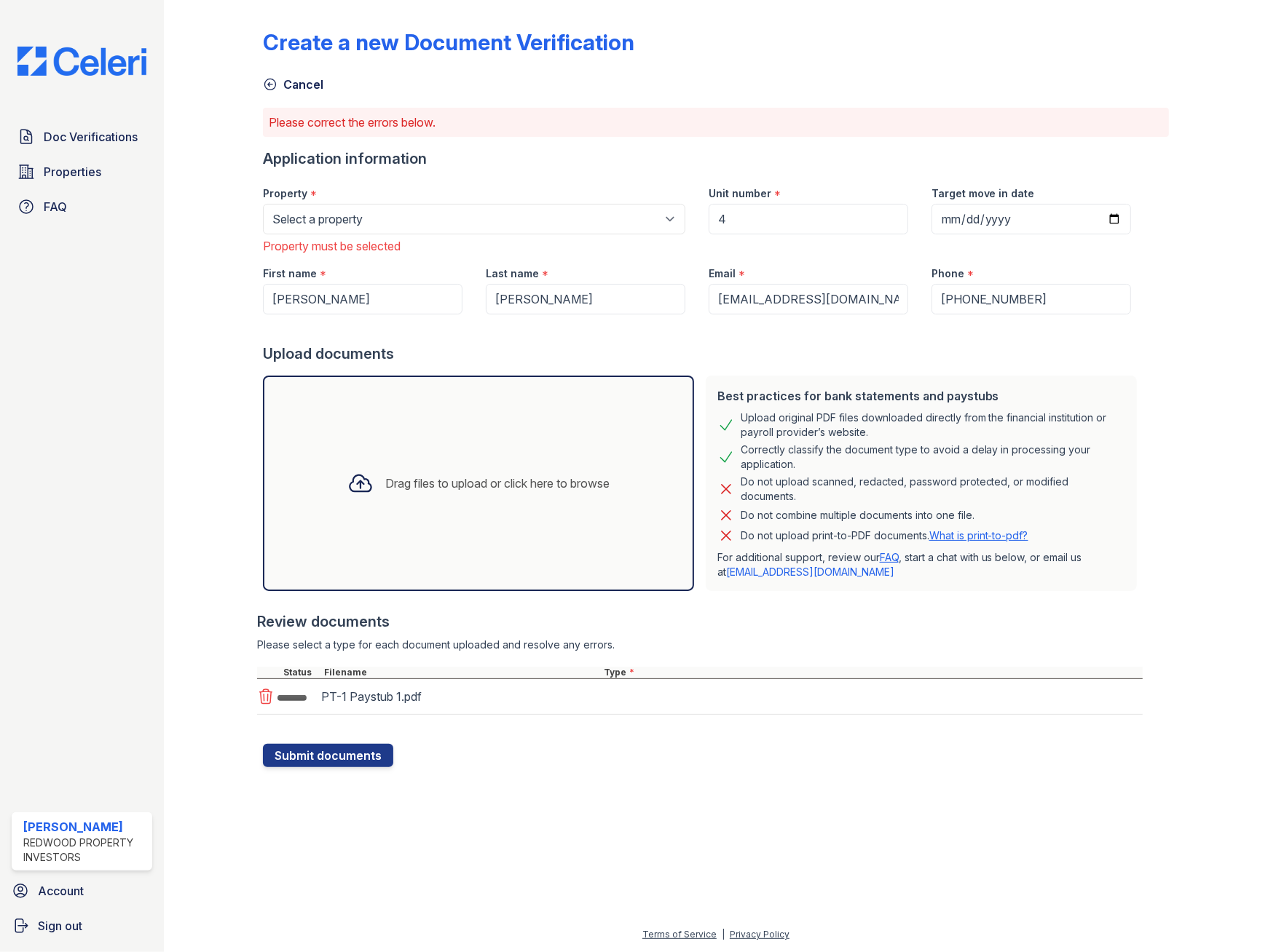
click at [468, 472] on div "Drag files to upload or click here to browse" at bounding box center [478, 483] width 285 height 50
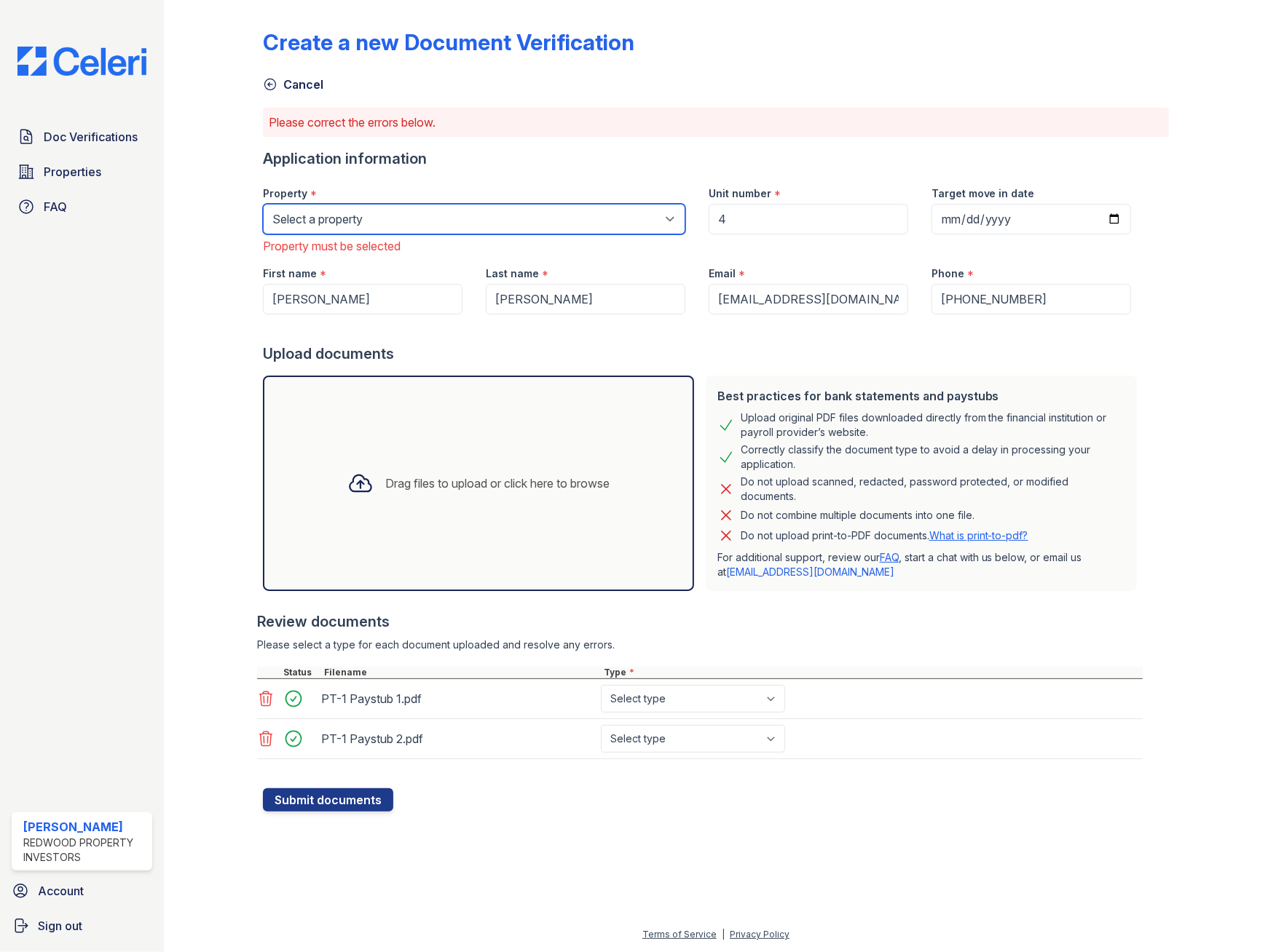
click at [475, 227] on select "Select a property Auburn Balmoral - Sunset Crossings College Oak - Oakridge Apa…" at bounding box center [474, 218] width 423 height 30
select select "4447"
click at [263, 203] on select "Select a property Auburn Balmoral - Sunset Crossings College Oak - Oakridge Apa…" at bounding box center [474, 218] width 423 height 30
click at [435, 465] on div "Drag files to upload or click here to browse" at bounding box center [478, 483] width 285 height 50
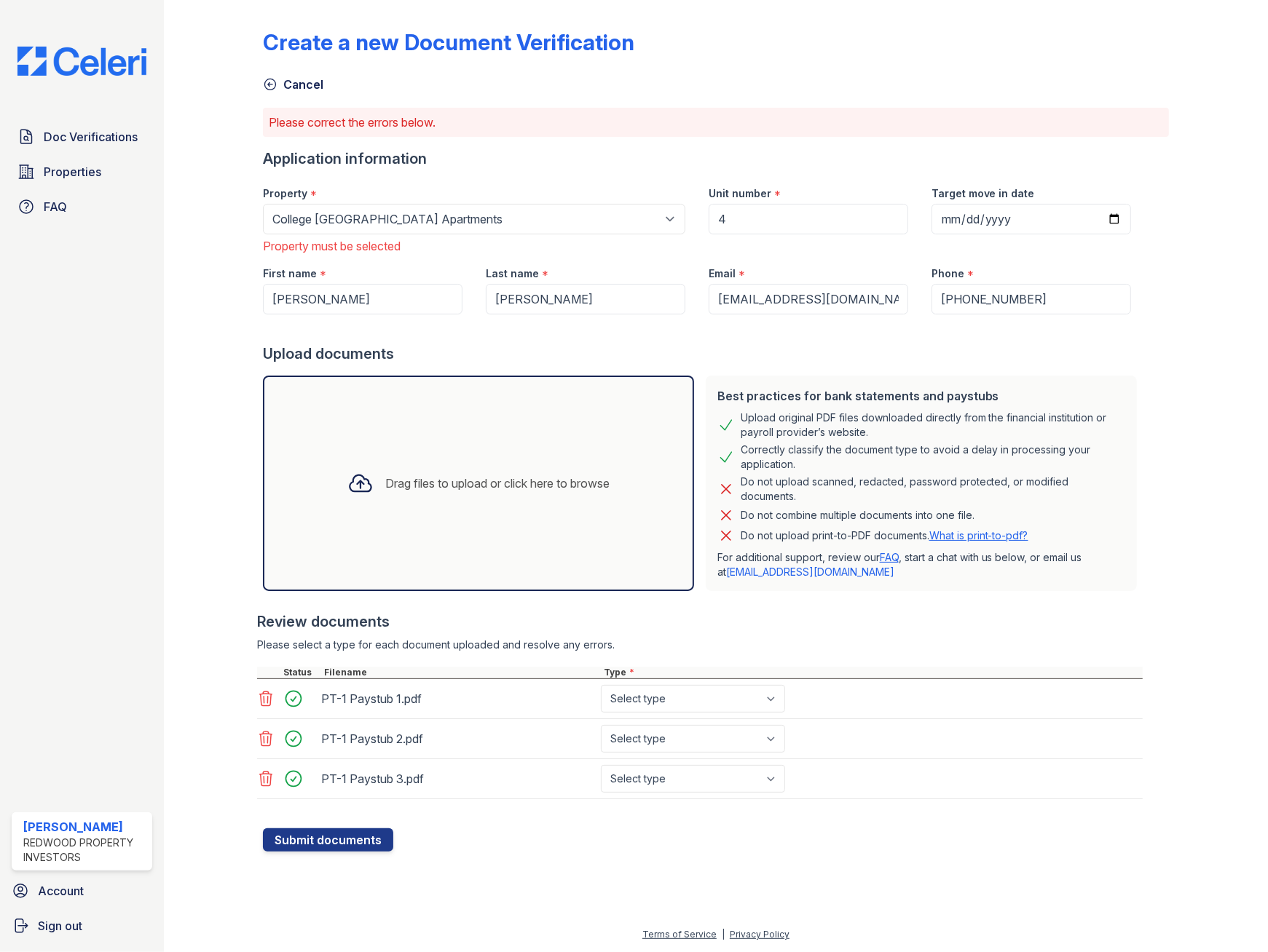
click at [446, 441] on div "Drag files to upload or click here to browse" at bounding box center [478, 483] width 431 height 215
click at [475, 489] on div "Drag files to upload or click here to browse" at bounding box center [498, 484] width 224 height 18
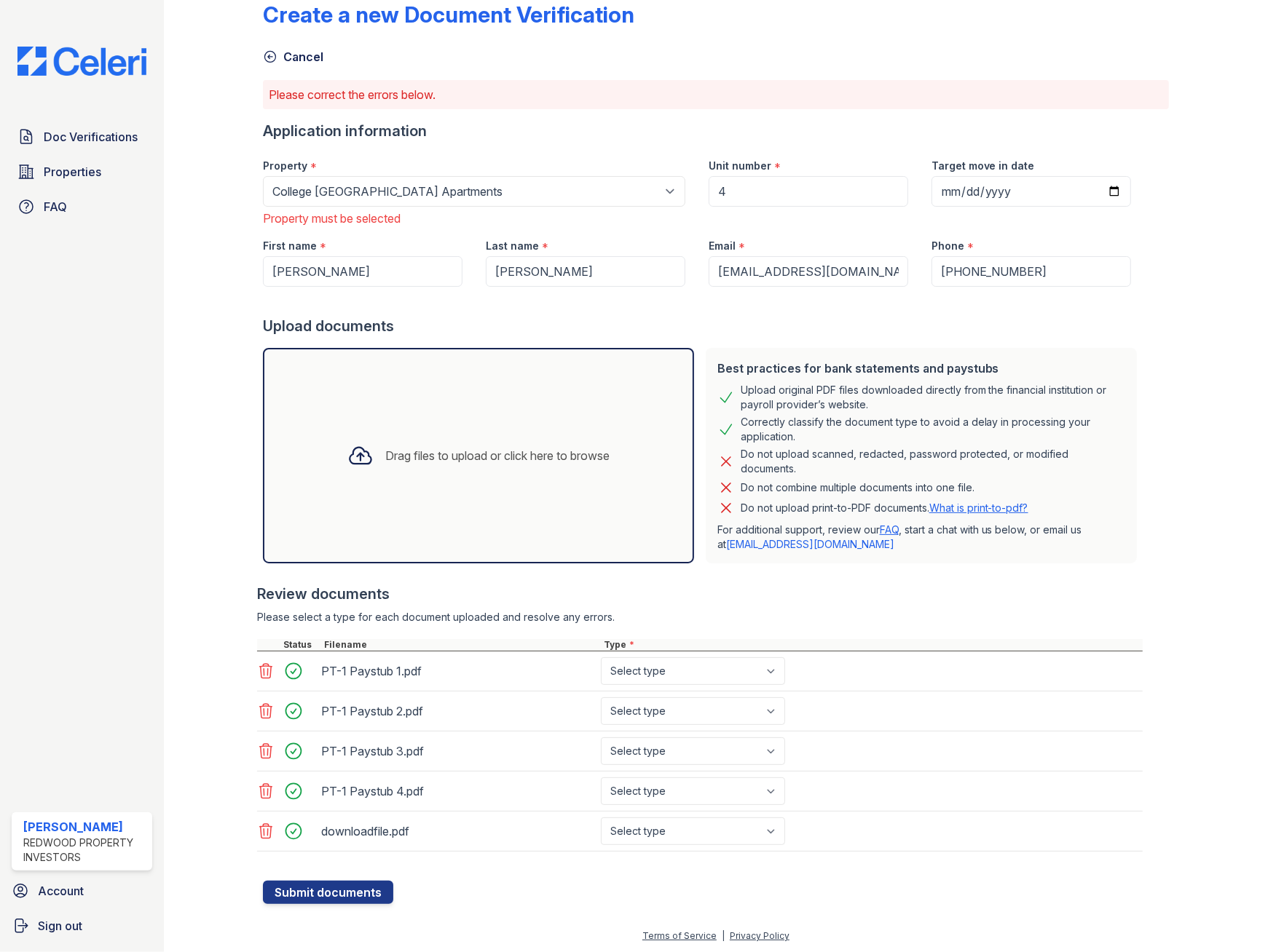
scroll to position [34, 0]
click at [772, 662] on select "Select type Paystub Bank Statement Offer Letter Tax Documents Benefit Award Let…" at bounding box center [692, 670] width 184 height 27
select select "paystub"
click at [601, 656] on select "Select type Paystub Bank Statement Offer Letter Tax Documents Benefit Award Let…" at bounding box center [692, 670] width 184 height 27
click at [775, 700] on select "Select type Paystub Bank Statement Offer Letter Tax Documents Benefit Award Let…" at bounding box center [692, 710] width 184 height 27
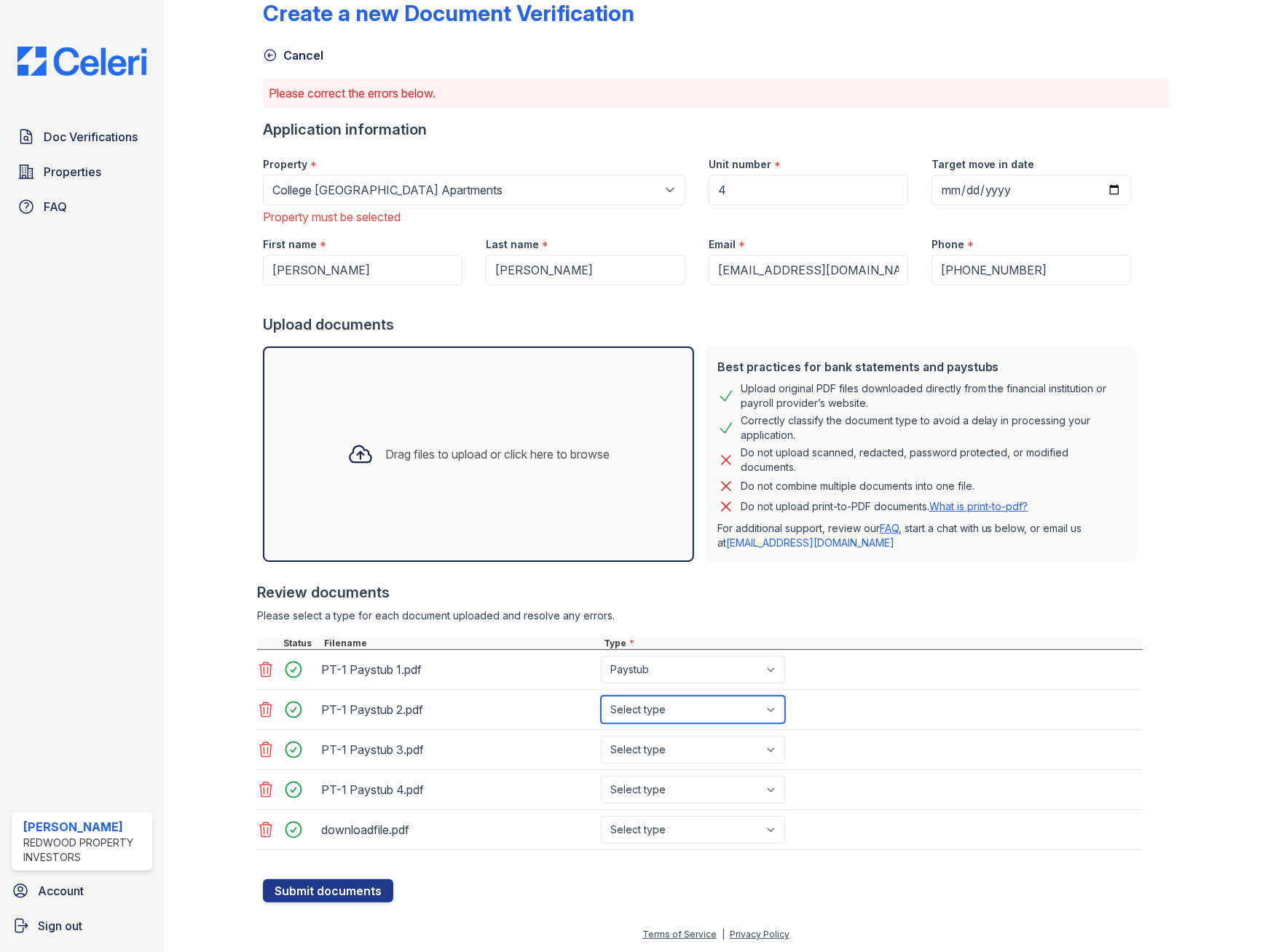
select select "paystub"
click at [601, 696] on select "Select type Paystub Bank Statement Offer Letter Tax Documents Benefit Award Let…" at bounding box center [692, 710] width 184 height 27
click at [764, 746] on select "Select type Paystub Bank Statement Offer Letter Tax Documents Benefit Award Let…" at bounding box center [692, 750] width 184 height 27
select select "paystub"
click at [601, 736] on select "Select type Paystub Bank Statement Offer Letter Tax Documents Benefit Award Let…" at bounding box center [692, 750] width 184 height 27
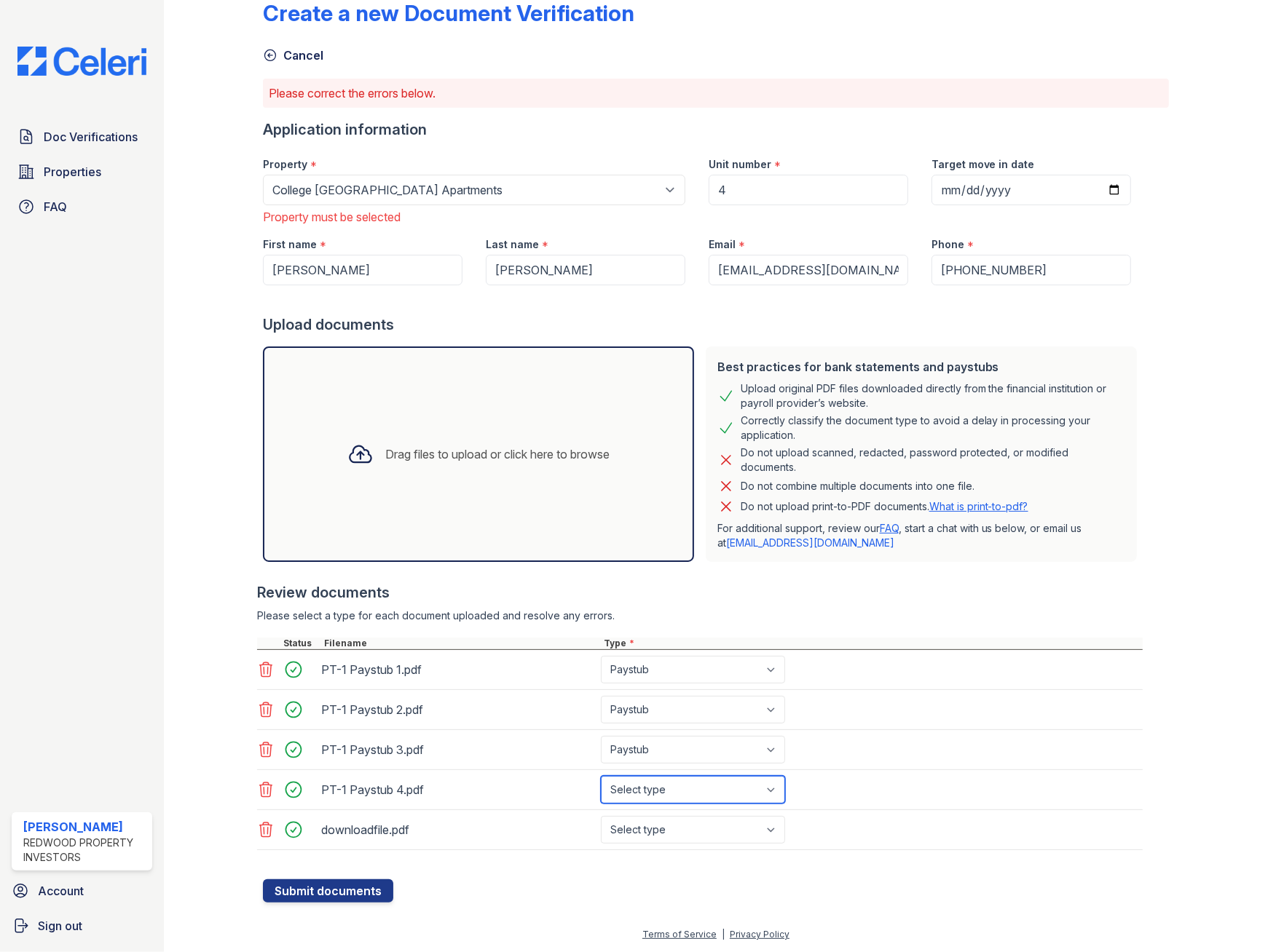
click at [775, 787] on select "Select type Paystub Bank Statement Offer Letter Tax Documents Benefit Award Let…" at bounding box center [692, 789] width 184 height 27
select select "paystub"
click at [601, 776] on select "Select type Paystub Bank Statement Offer Letter Tax Documents Benefit Award Let…" at bounding box center [692, 789] width 184 height 27
click at [767, 824] on select "Select type Paystub Bank Statement Offer Letter Tax Documents Benefit Award Let…" at bounding box center [692, 829] width 184 height 27
select select "paystub"
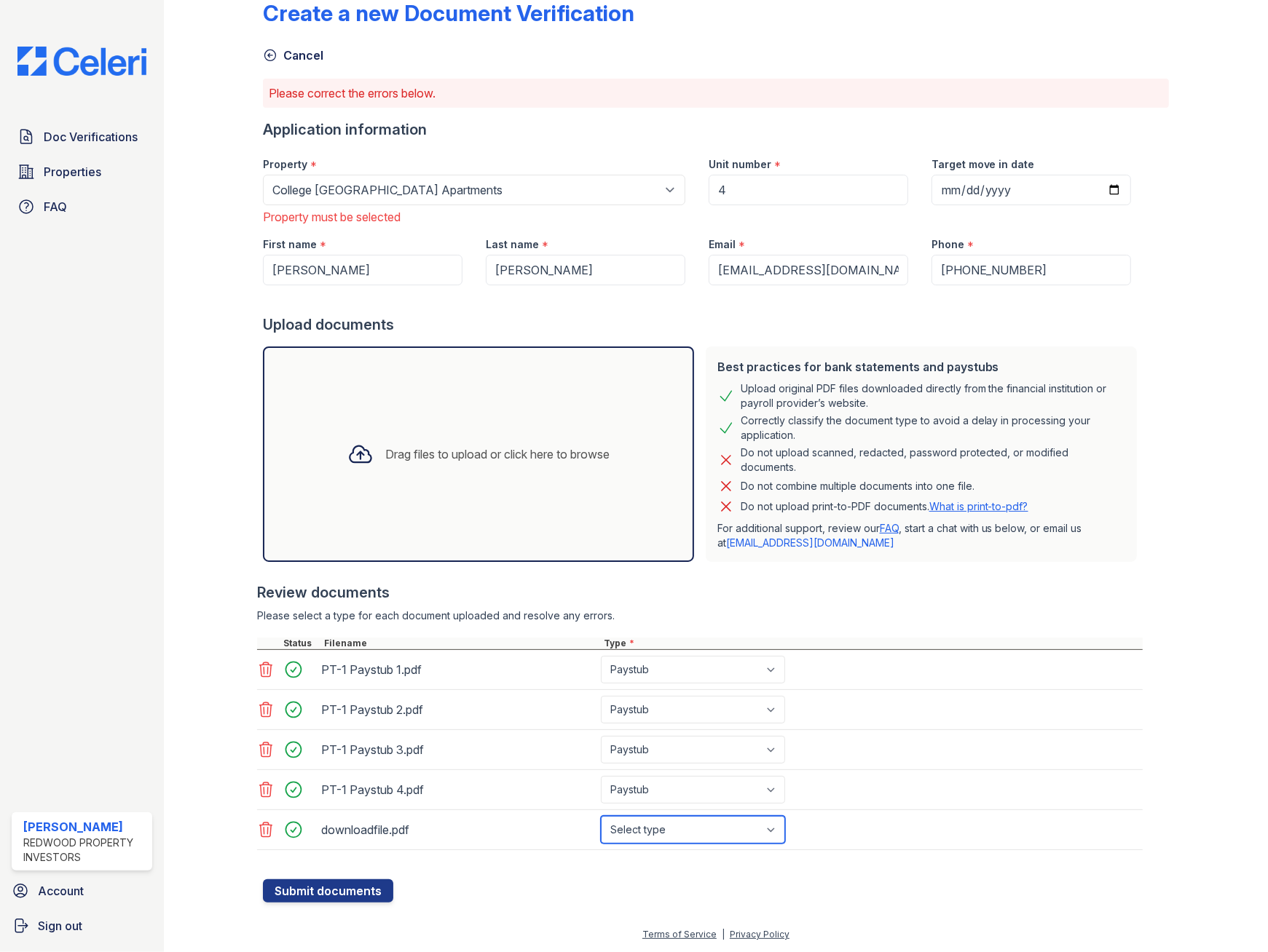
click at [601, 816] on select "Select type Paystub Bank Statement Offer Letter Tax Documents Benefit Award Let…" at bounding box center [692, 829] width 184 height 27
click at [339, 889] on button "Submit documents" at bounding box center [328, 891] width 131 height 23
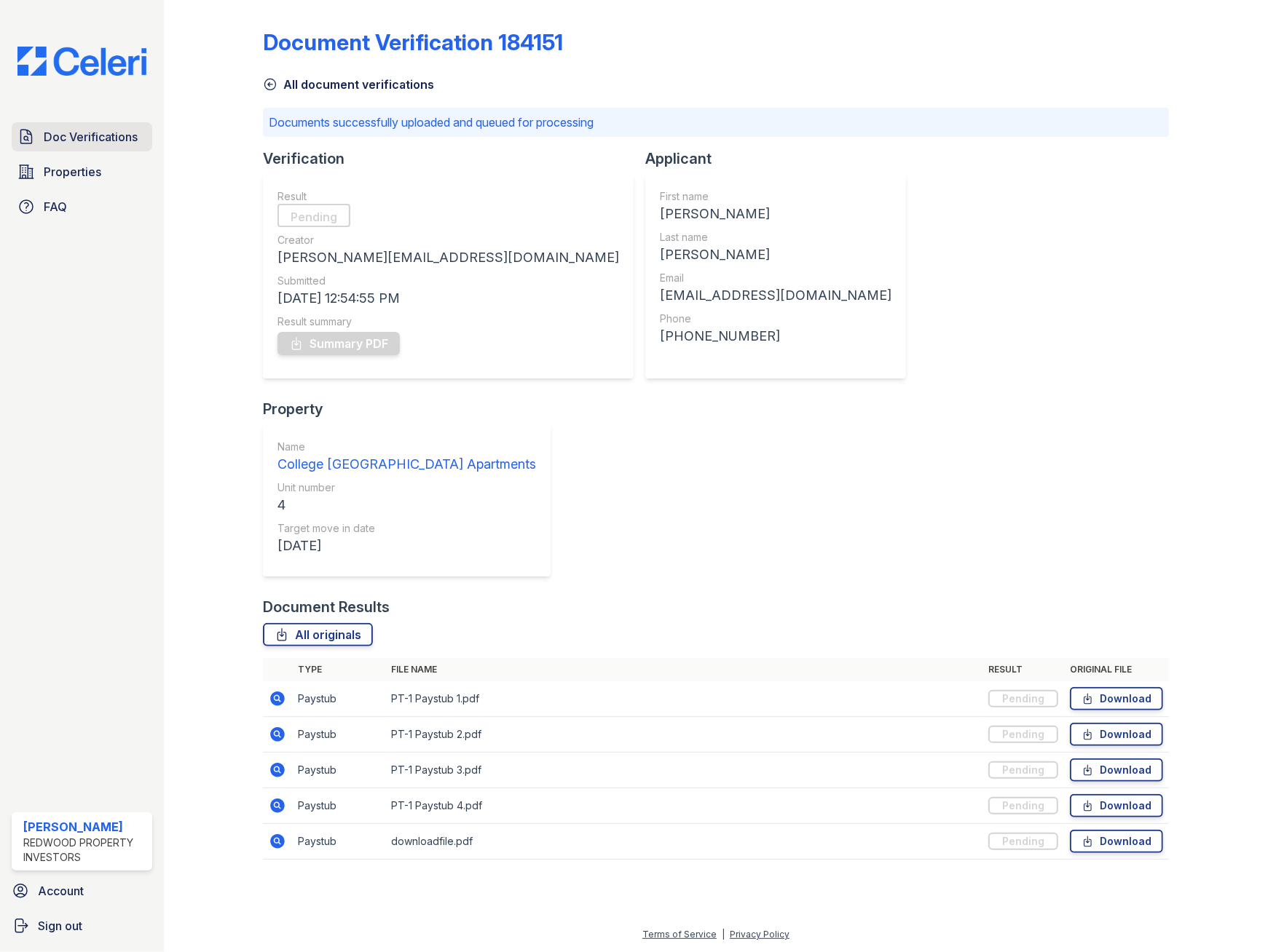
click at [102, 140] on span "Doc Verifications" at bounding box center [91, 137] width 93 height 18
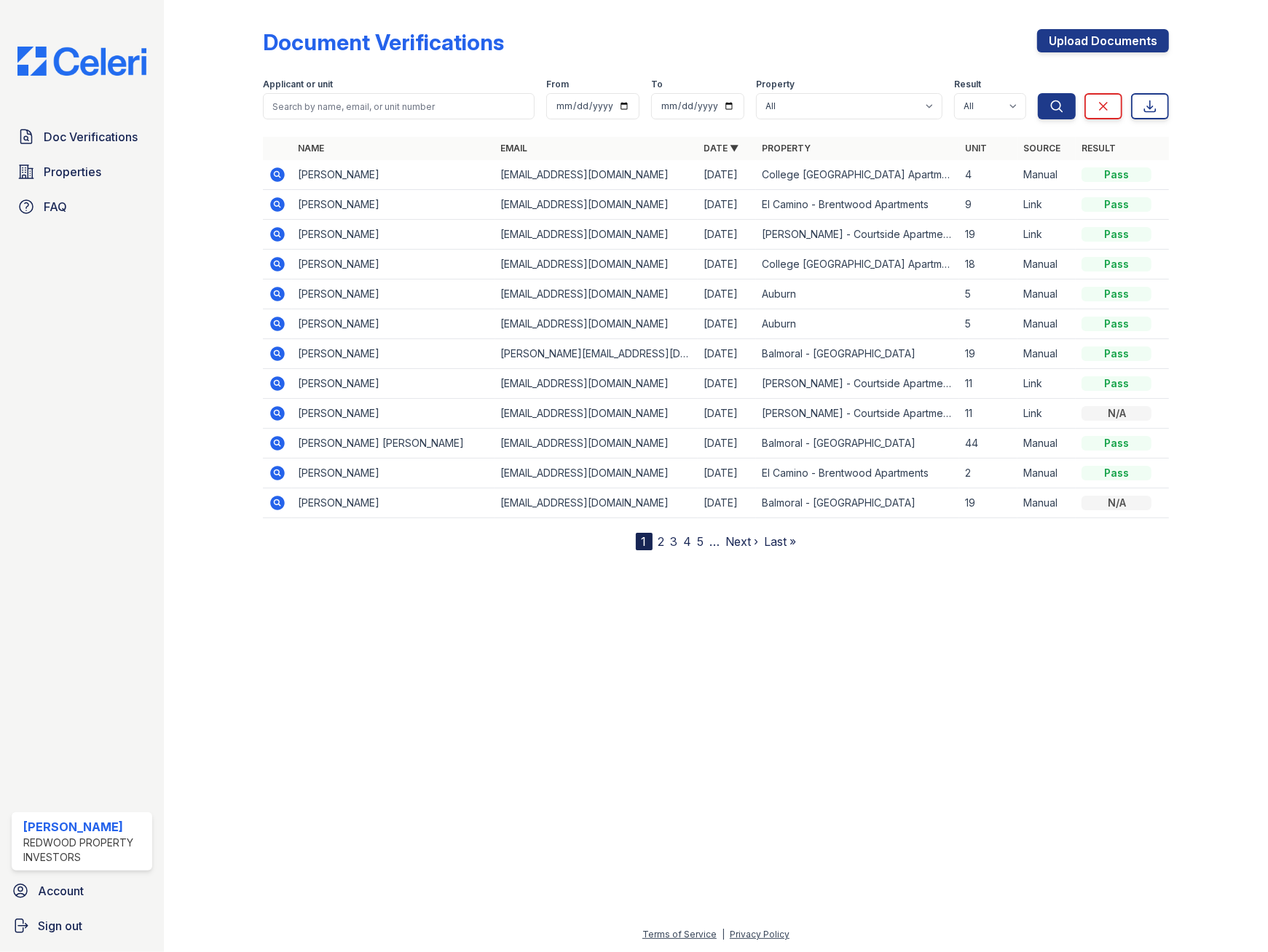
click at [274, 177] on icon at bounding box center [277, 174] width 15 height 15
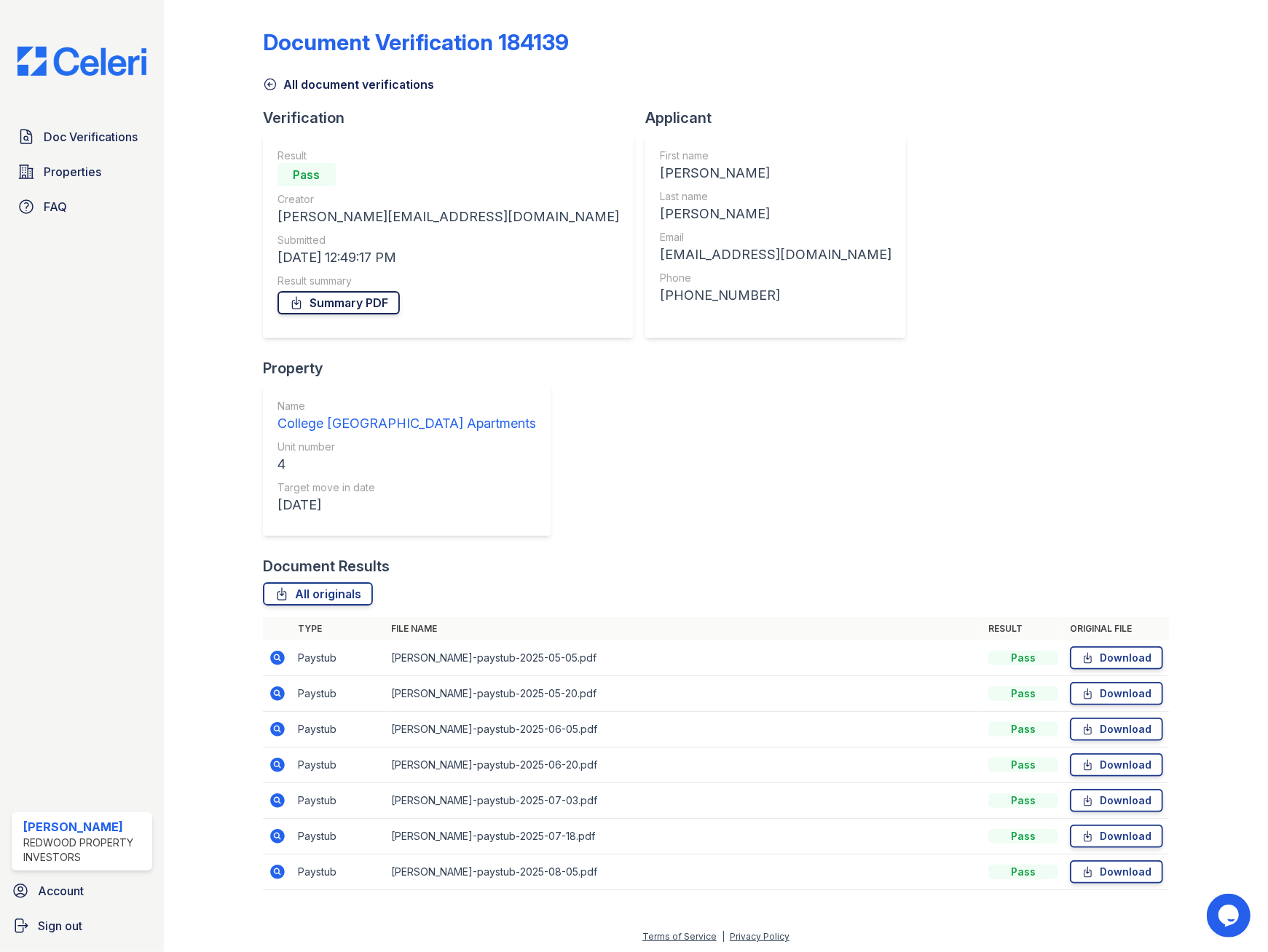
click at [347, 301] on link "Summary PDF" at bounding box center [339, 303] width 123 height 23
click at [102, 139] on span "Doc Verifications" at bounding box center [91, 137] width 93 height 18
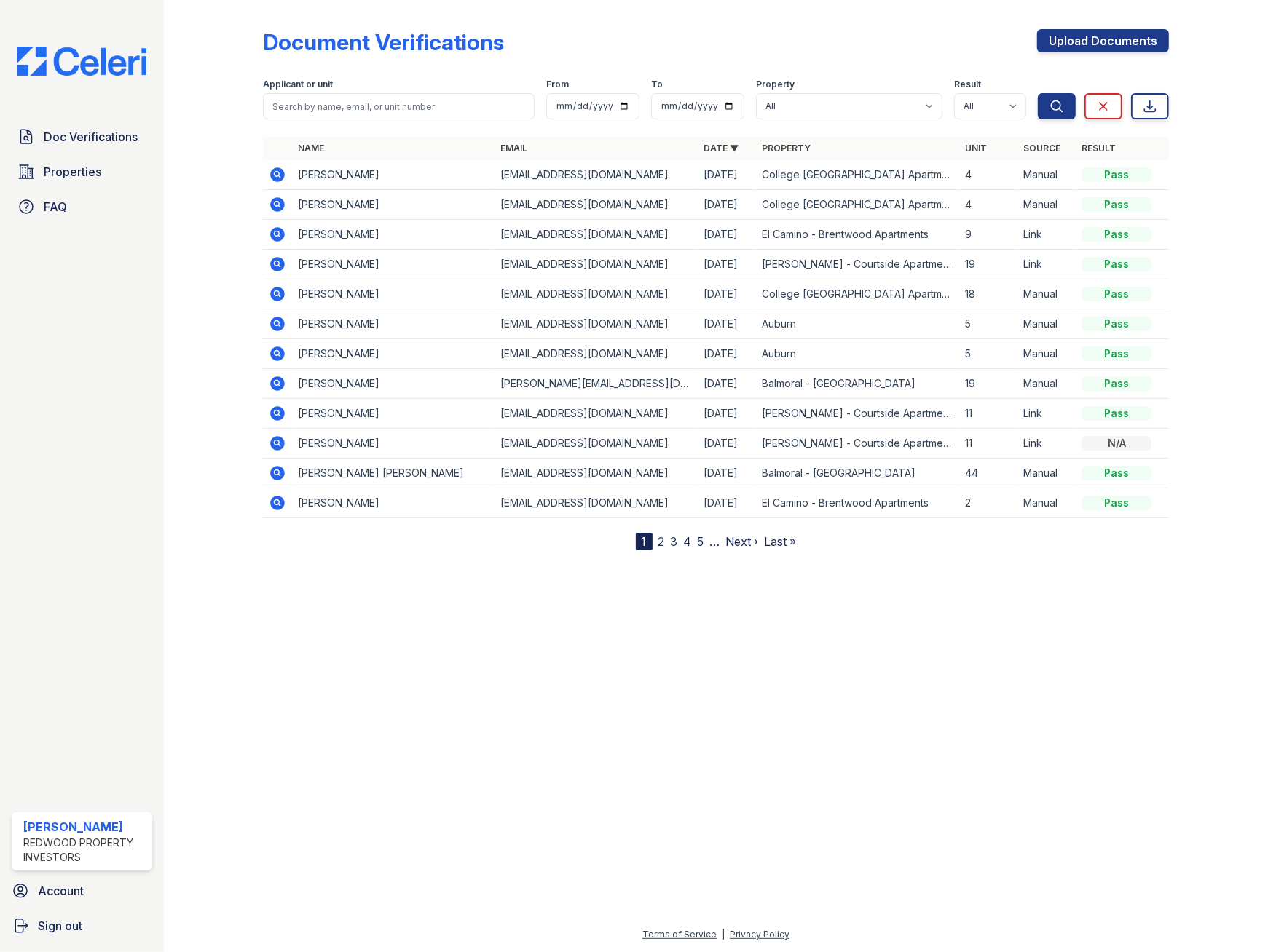
click at [280, 174] on icon at bounding box center [277, 174] width 15 height 15
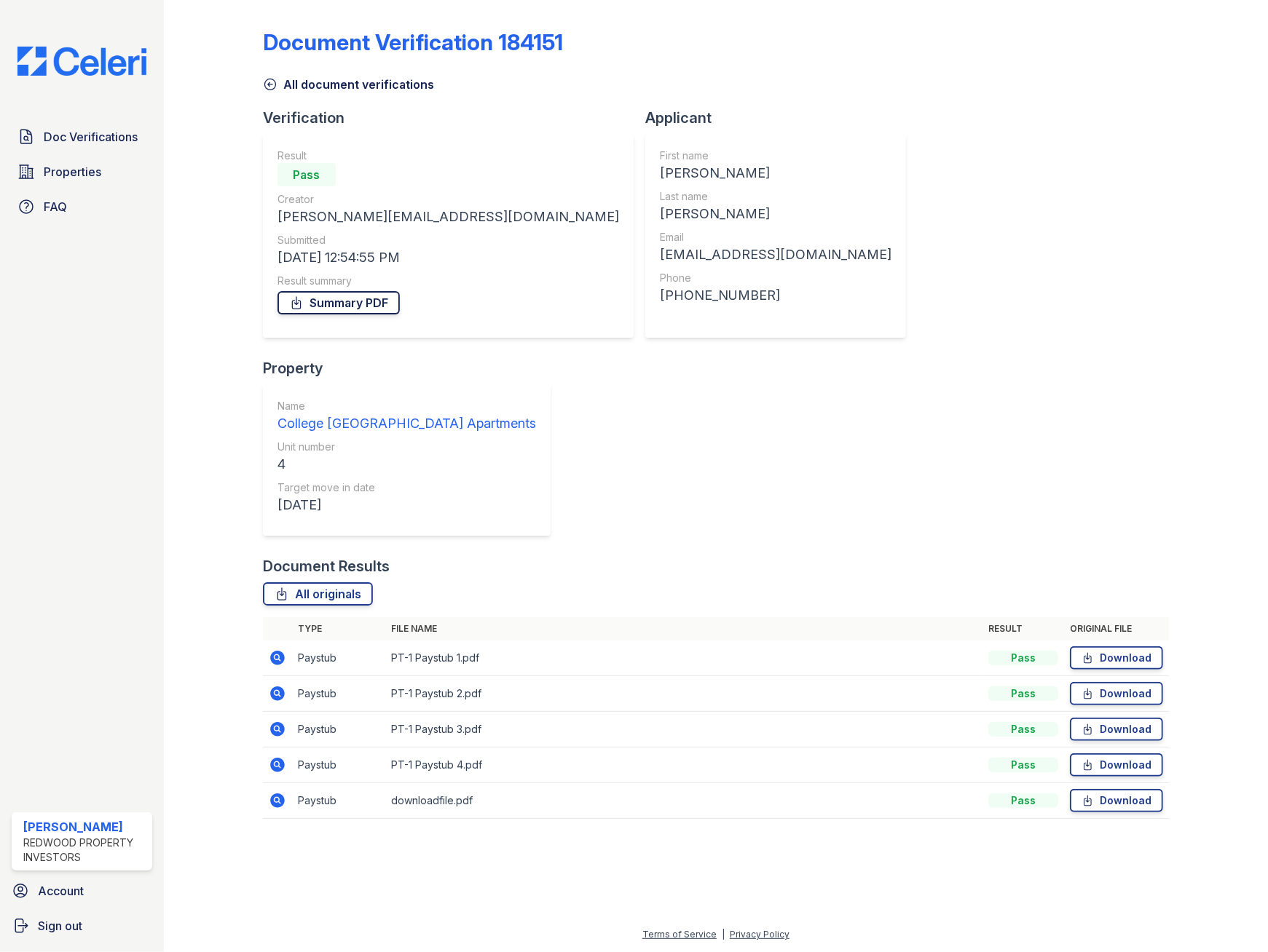
click at [349, 304] on link "Summary PDF" at bounding box center [339, 303] width 123 height 23
